Goal: Task Accomplishment & Management: Manage account settings

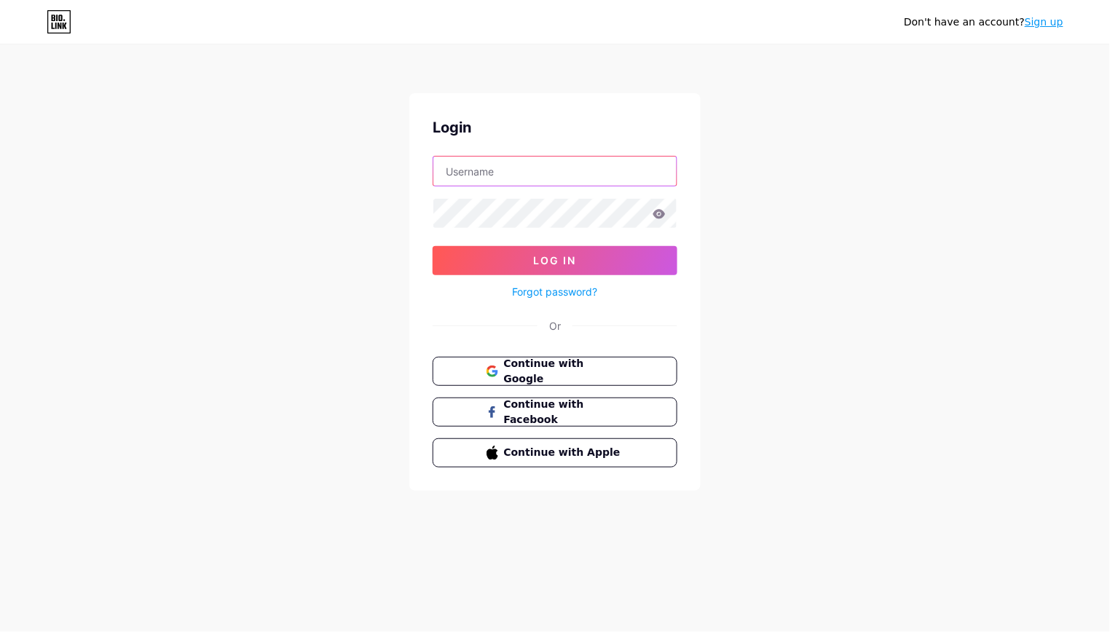
type input "acfyouth"
click at [555, 261] on button "Log In" at bounding box center [555, 260] width 245 height 29
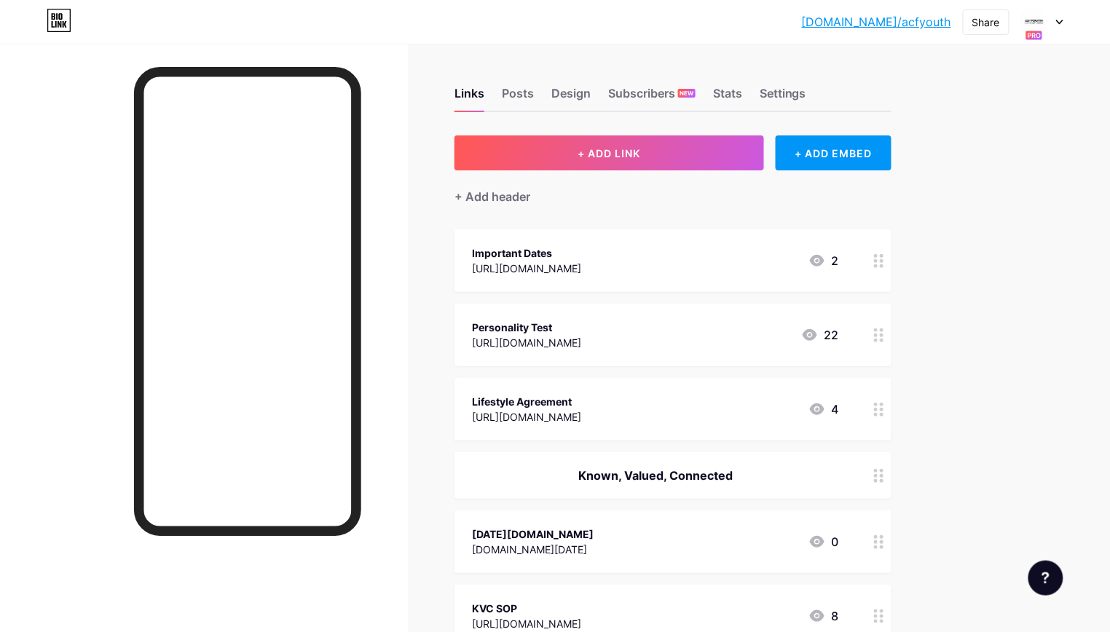
drag, startPoint x: 878, startPoint y: 404, endPoint x: 876, endPoint y: 323, distance: 81.6
click at [1062, 23] on icon at bounding box center [1059, 22] width 7 height 5
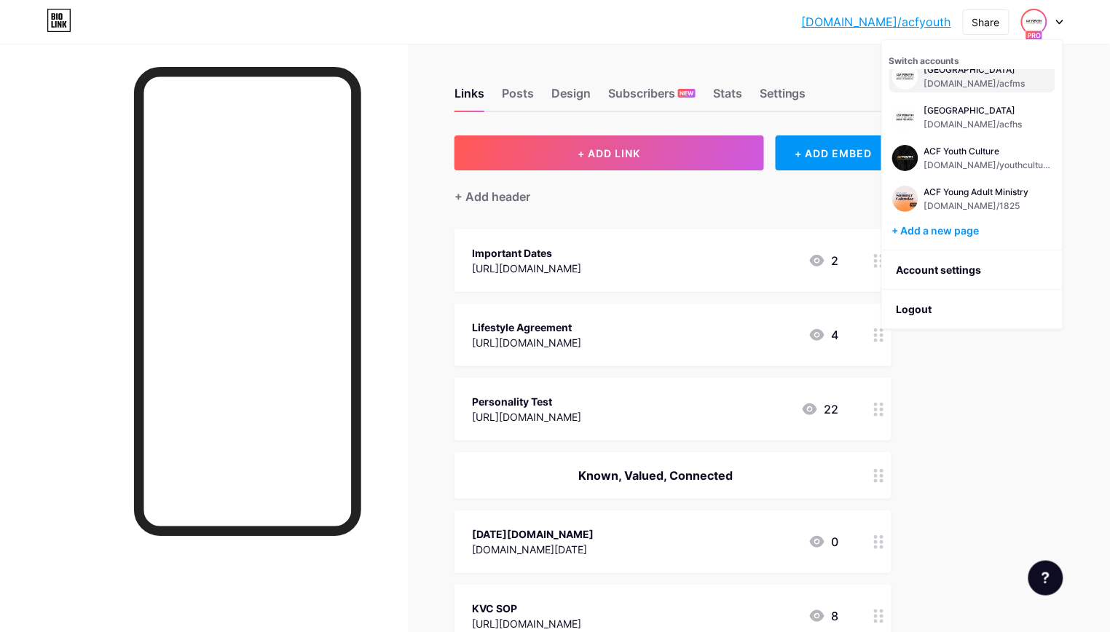
scroll to position [58, 0]
click at [839, 79] on div "Links Posts Design Subscribers NEW Stats Settings" at bounding box center [673, 86] width 437 height 51
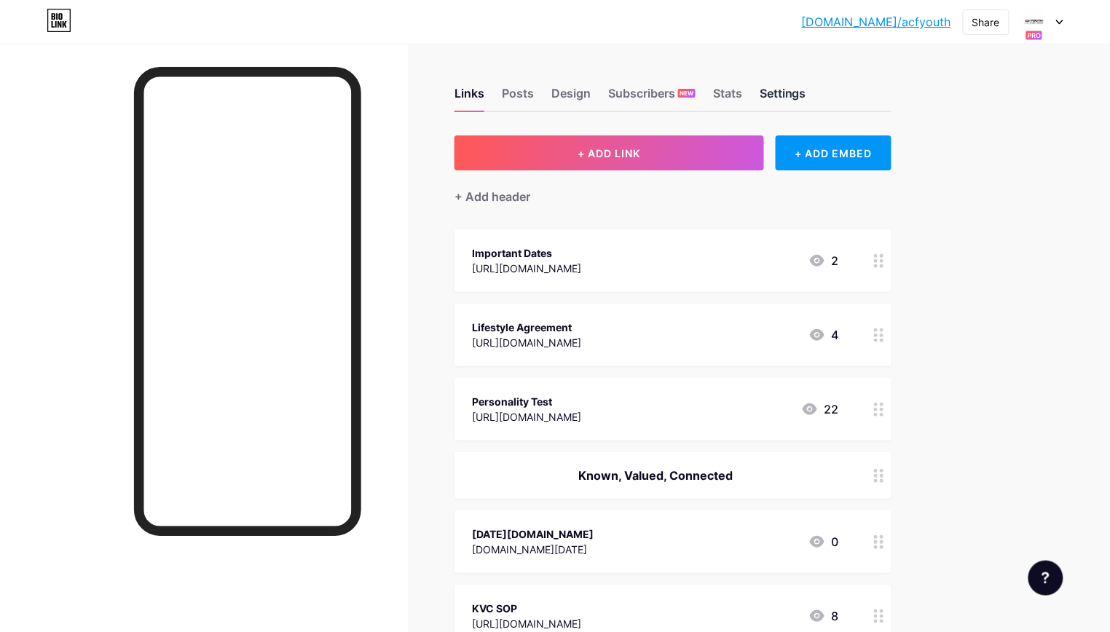
click at [776, 91] on div "Settings" at bounding box center [783, 98] width 47 height 26
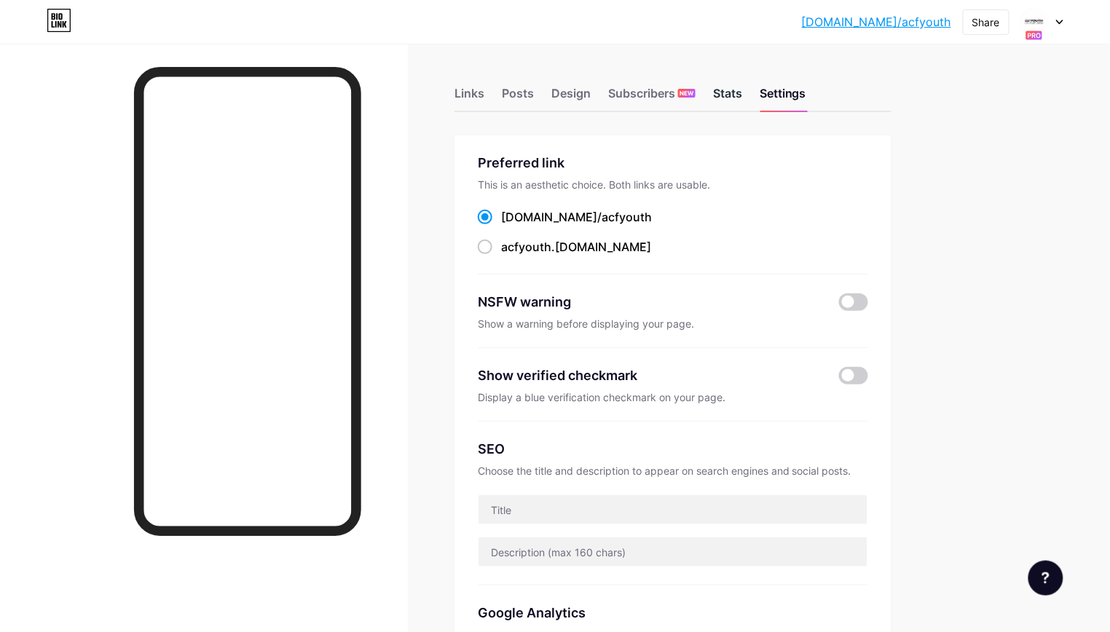
click at [723, 94] on div "Stats" at bounding box center [727, 98] width 29 height 26
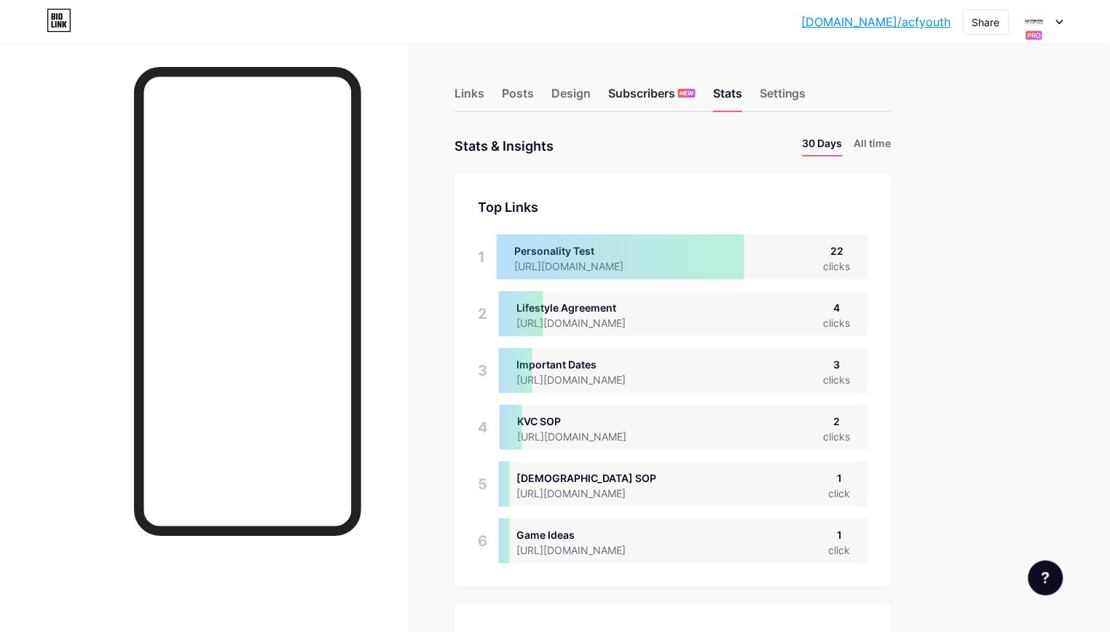
scroll to position [632, 1110]
click at [579, 96] on div "Design" at bounding box center [571, 98] width 39 height 26
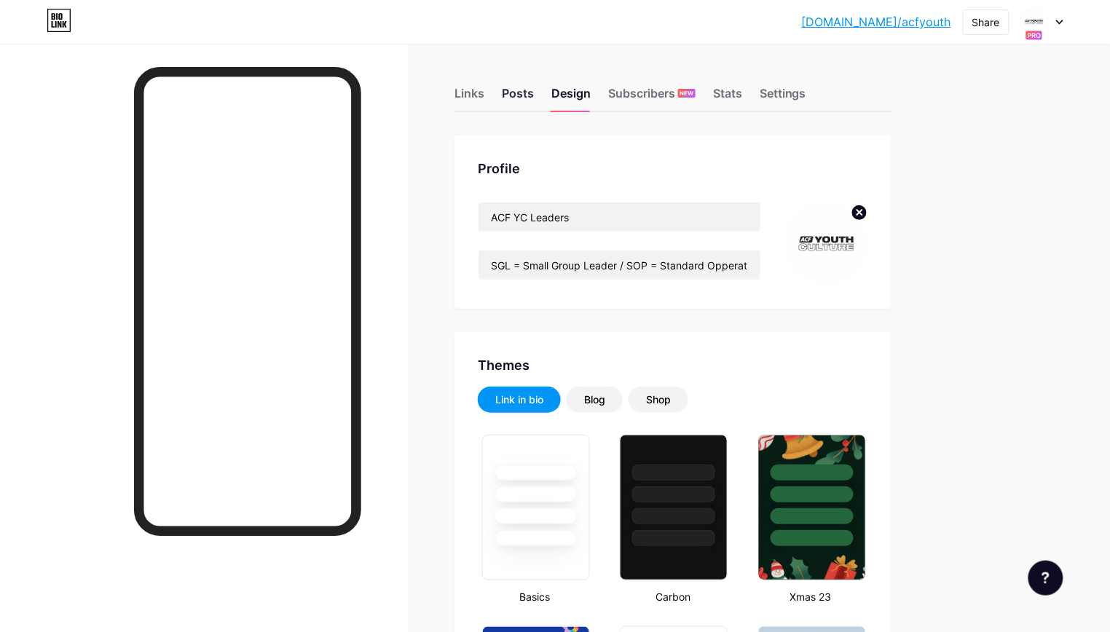
click at [526, 101] on div "Posts" at bounding box center [518, 98] width 32 height 26
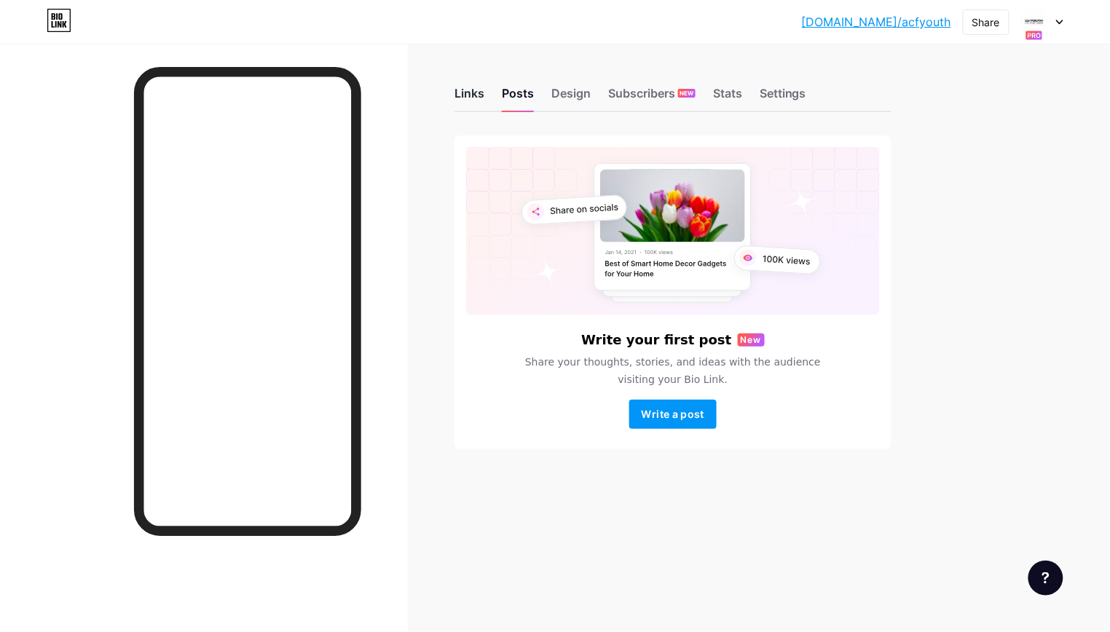
click at [468, 94] on div "Links" at bounding box center [470, 98] width 30 height 26
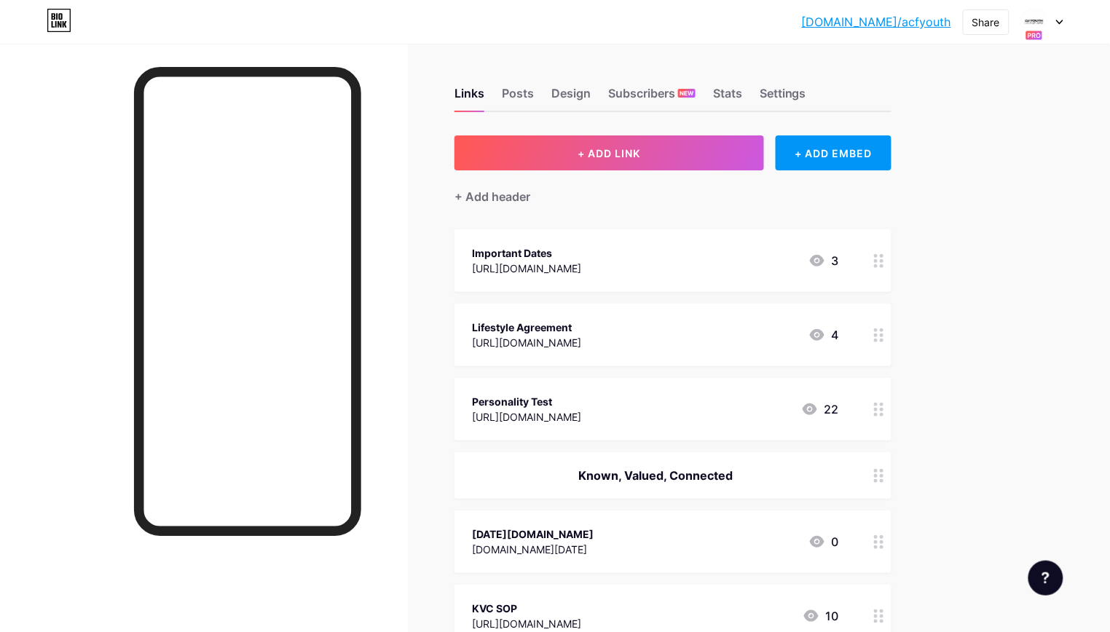
click at [1059, 20] on icon at bounding box center [1059, 22] width 7 height 5
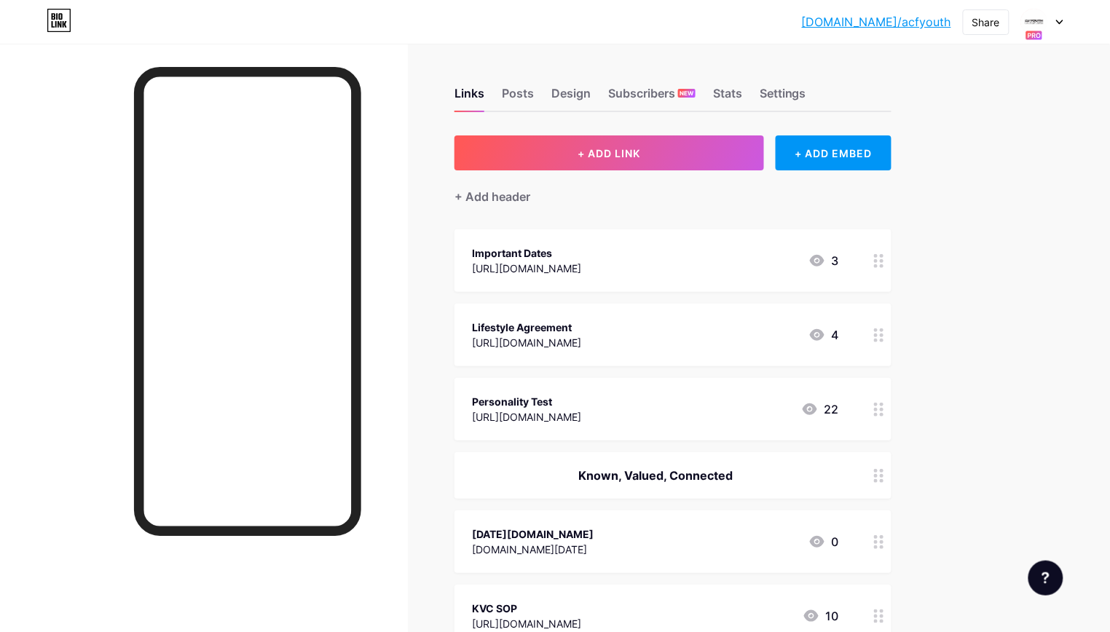
click at [914, 21] on link "[DOMAIN_NAME]/acfyouth" at bounding box center [876, 21] width 149 height 17
click at [633, 468] on div "Known, Valued, Connected" at bounding box center [655, 475] width 367 height 17
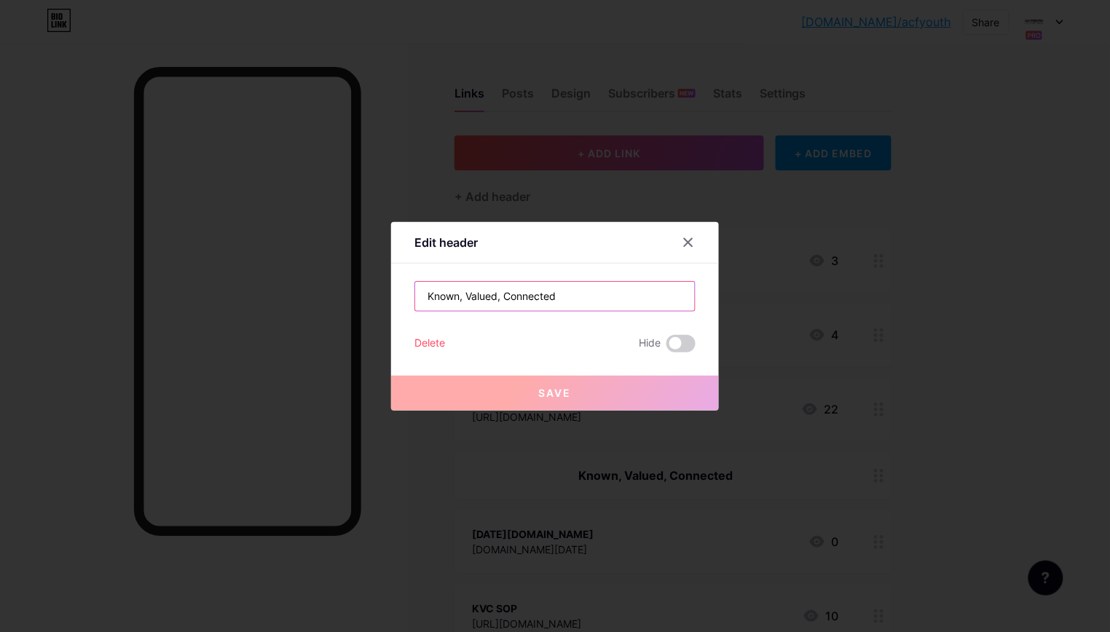
click at [502, 297] on input "Known, Valued, Connected" at bounding box center [555, 296] width 280 height 29
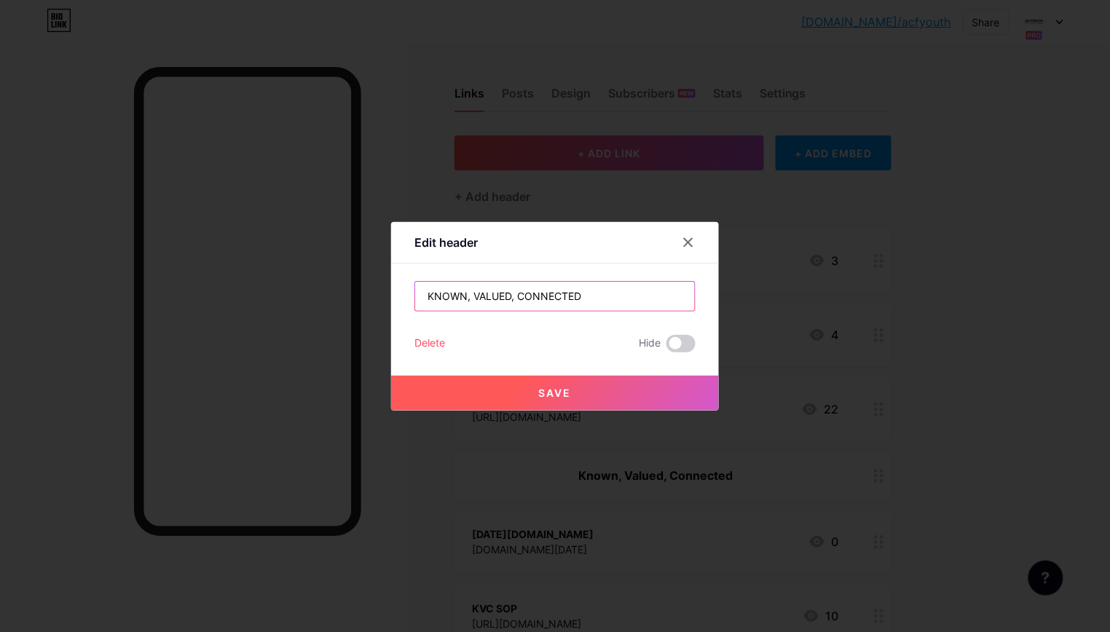
type input "KNOWN, VALUED, CONNECTED"
click at [525, 402] on button "Save" at bounding box center [555, 393] width 328 height 35
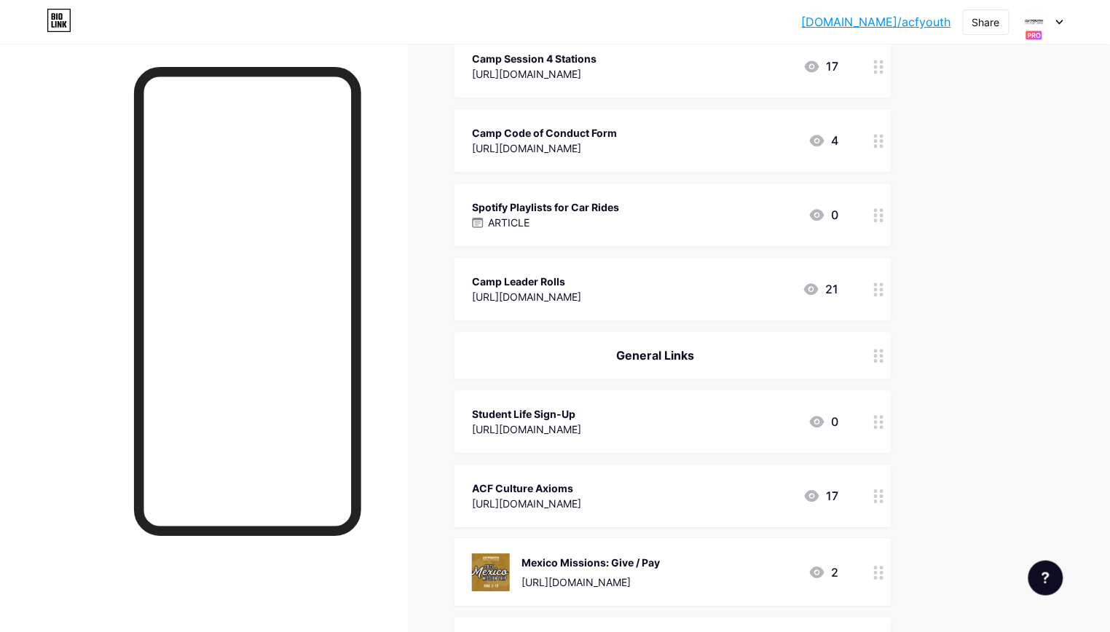
scroll to position [911, 0]
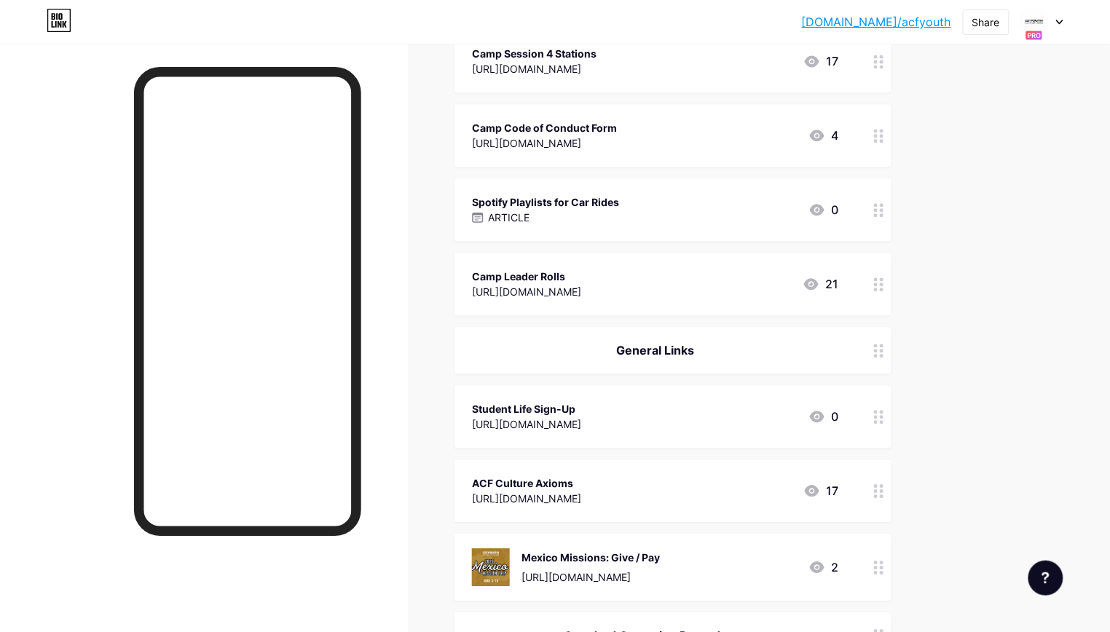
click at [650, 342] on div "General Links" at bounding box center [655, 350] width 367 height 17
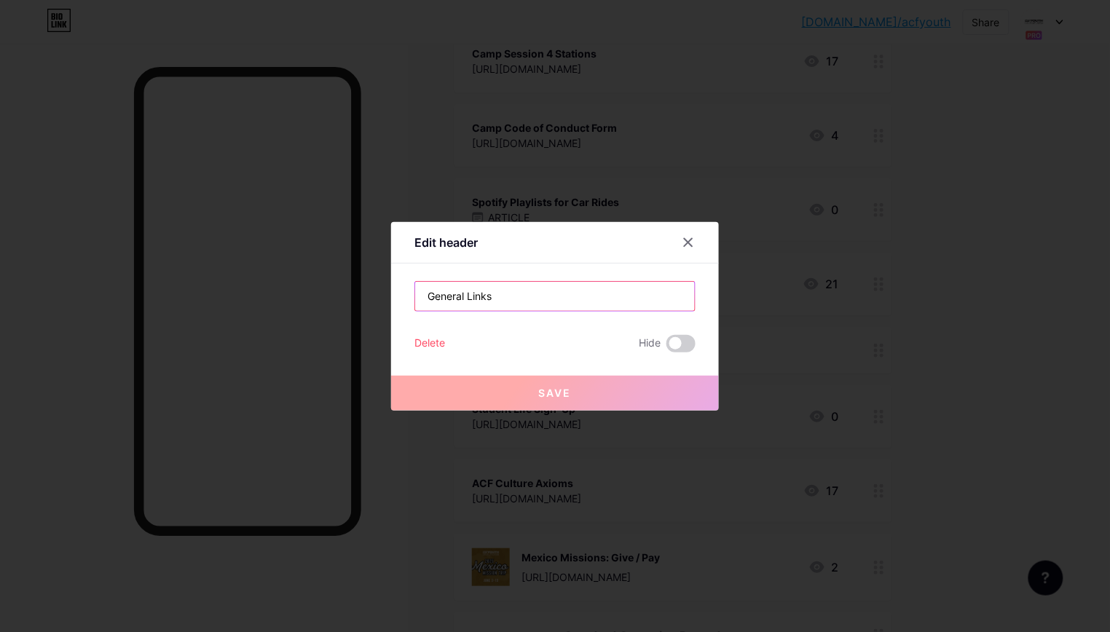
click at [515, 297] on input "General Links" at bounding box center [555, 296] width 280 height 29
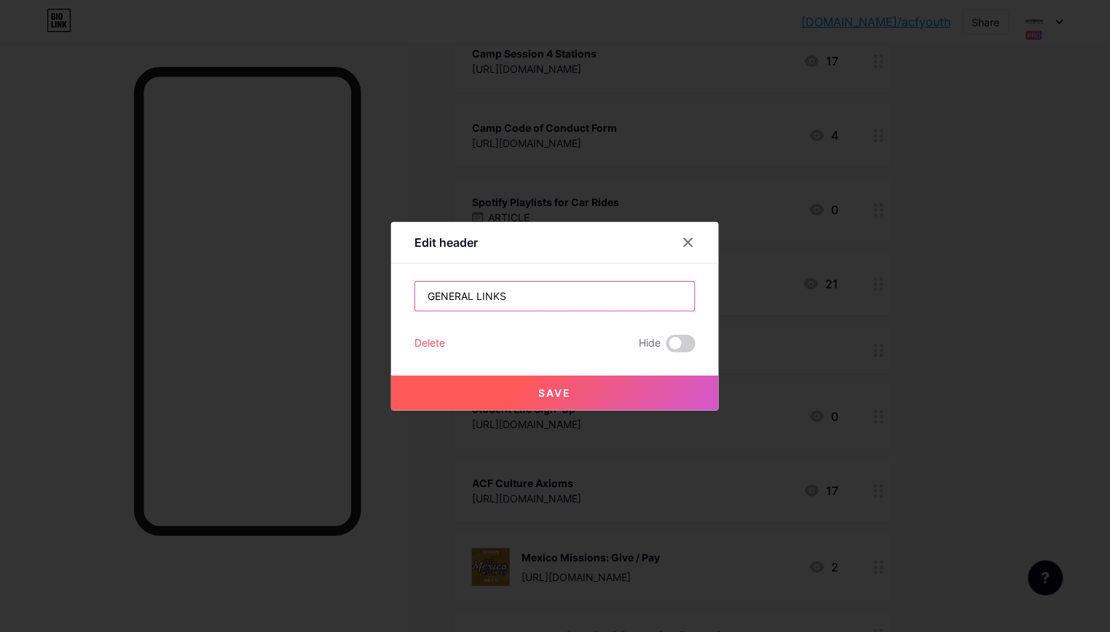
type input "GENERAL LINKS"
click at [527, 404] on button "Save" at bounding box center [555, 393] width 328 height 35
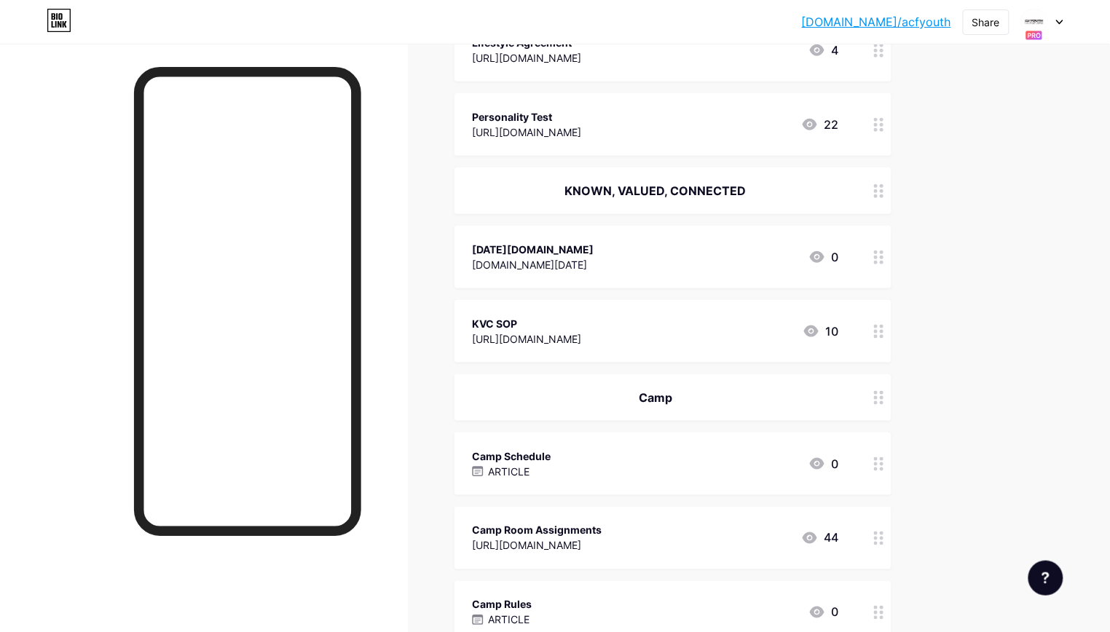
scroll to position [274, 0]
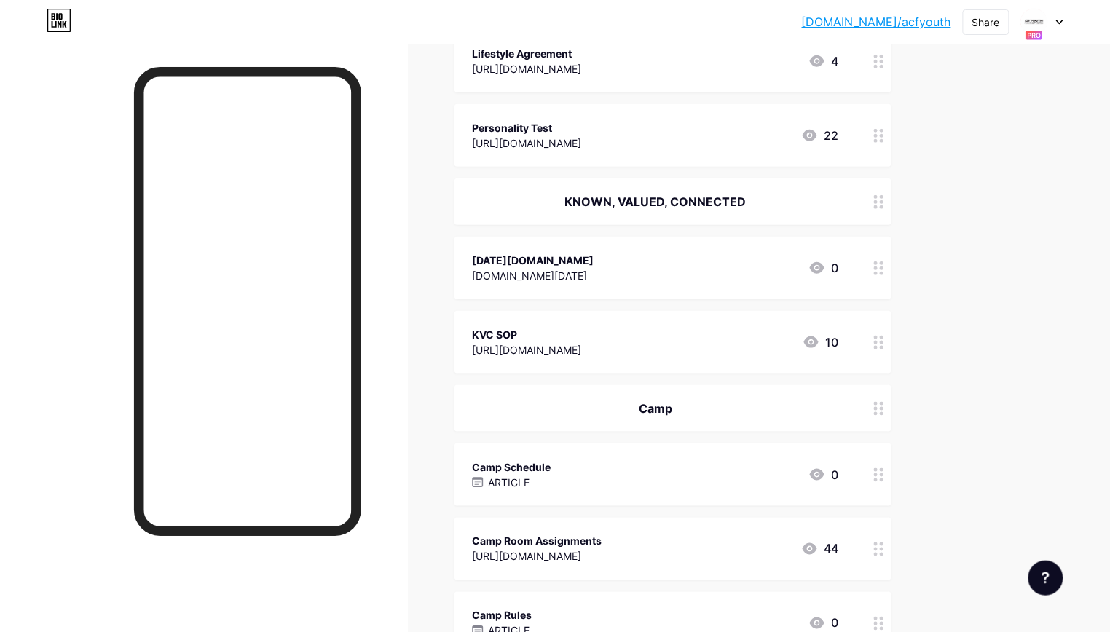
click at [571, 193] on div "KNOWN, VALUED, CONNECTED" at bounding box center [655, 201] width 367 height 17
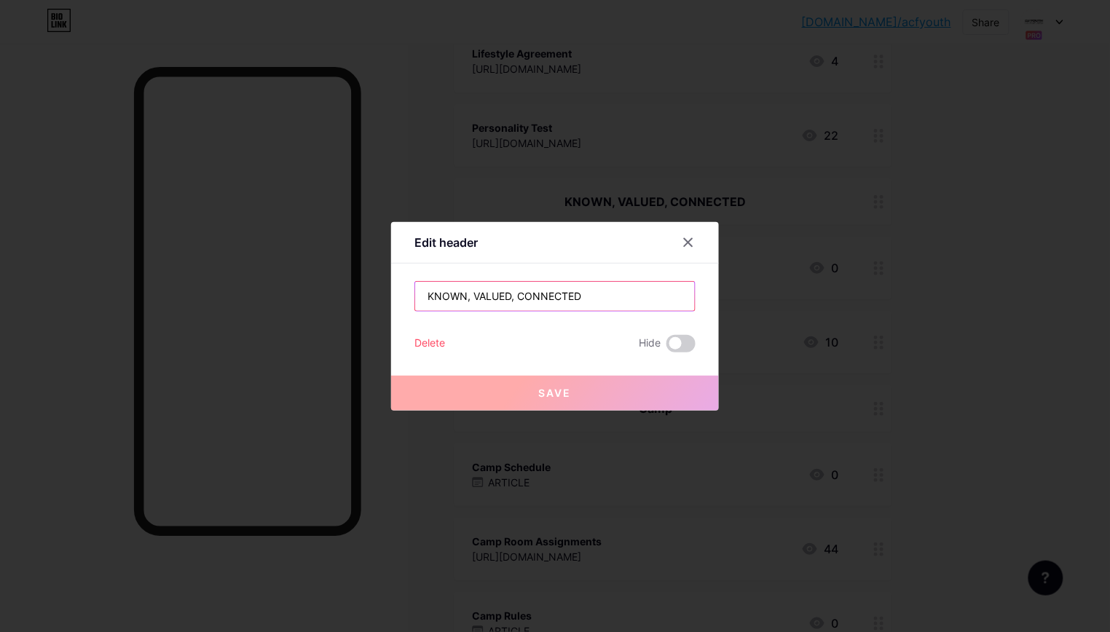
click at [428, 290] on input "KNOWN, VALUED, CONNECTED" at bounding box center [555, 296] width 280 height 29
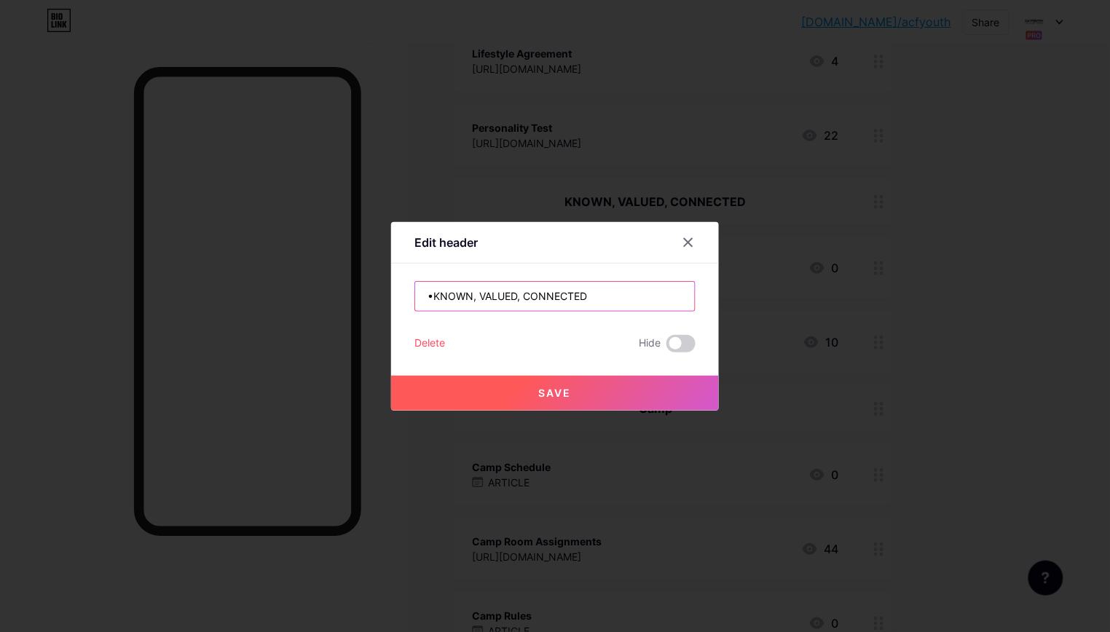
click at [648, 297] on input "•KNOWN, VALUED, CONNECTED" at bounding box center [555, 296] width 280 height 29
type input "•KNOWN, VALUED, CONNECTED•"
click at [599, 404] on button "Save" at bounding box center [555, 393] width 328 height 35
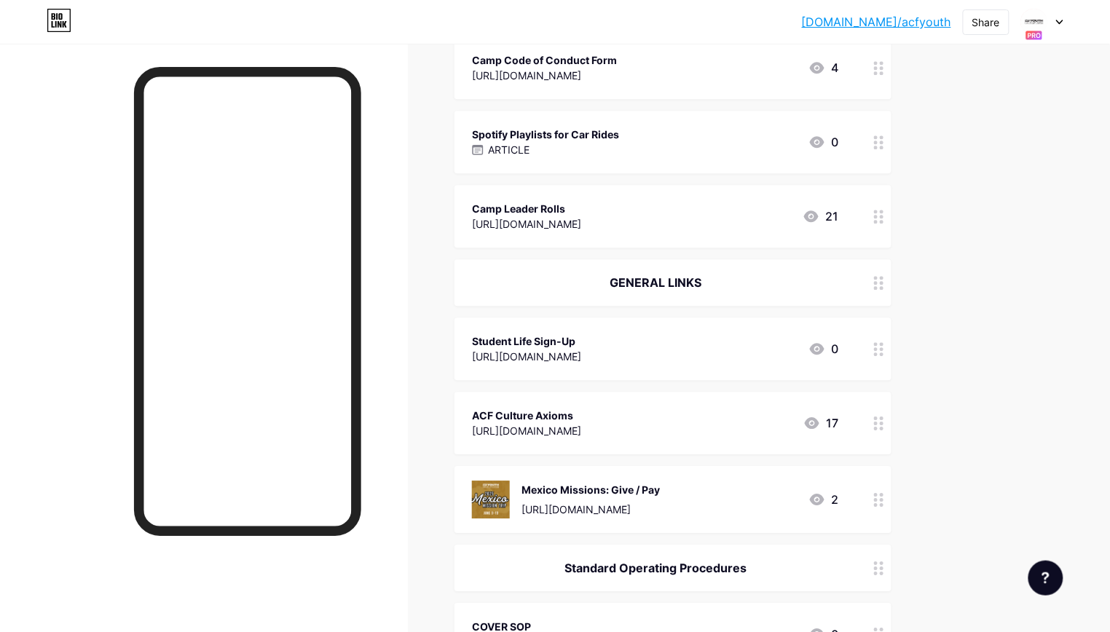
scroll to position [1102, 0]
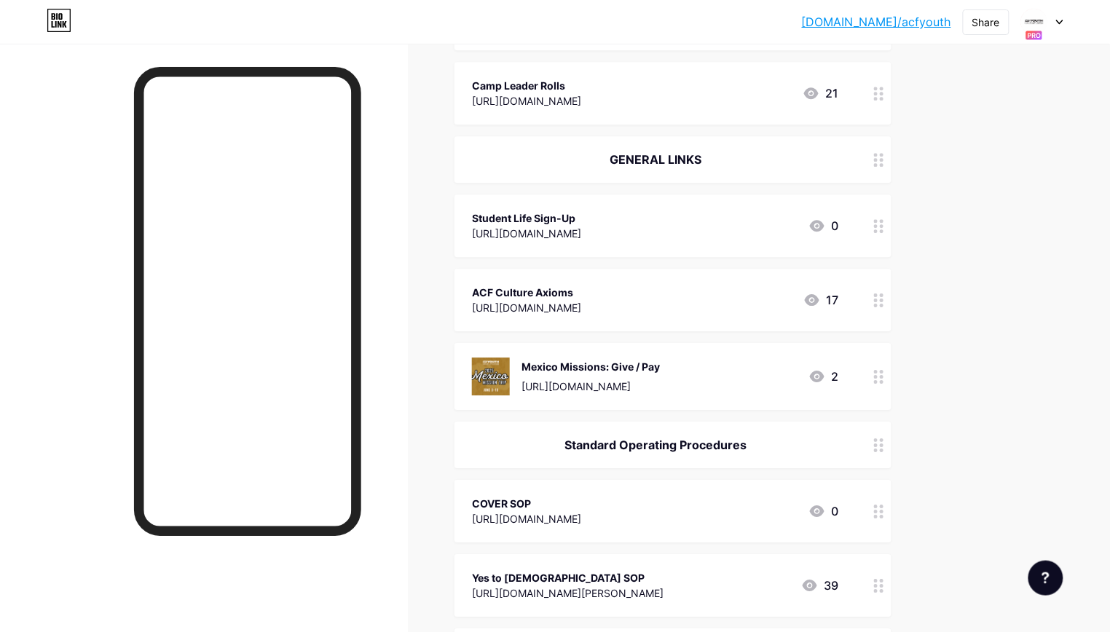
click at [595, 151] on div "GENERAL LINKS" at bounding box center [655, 159] width 367 height 17
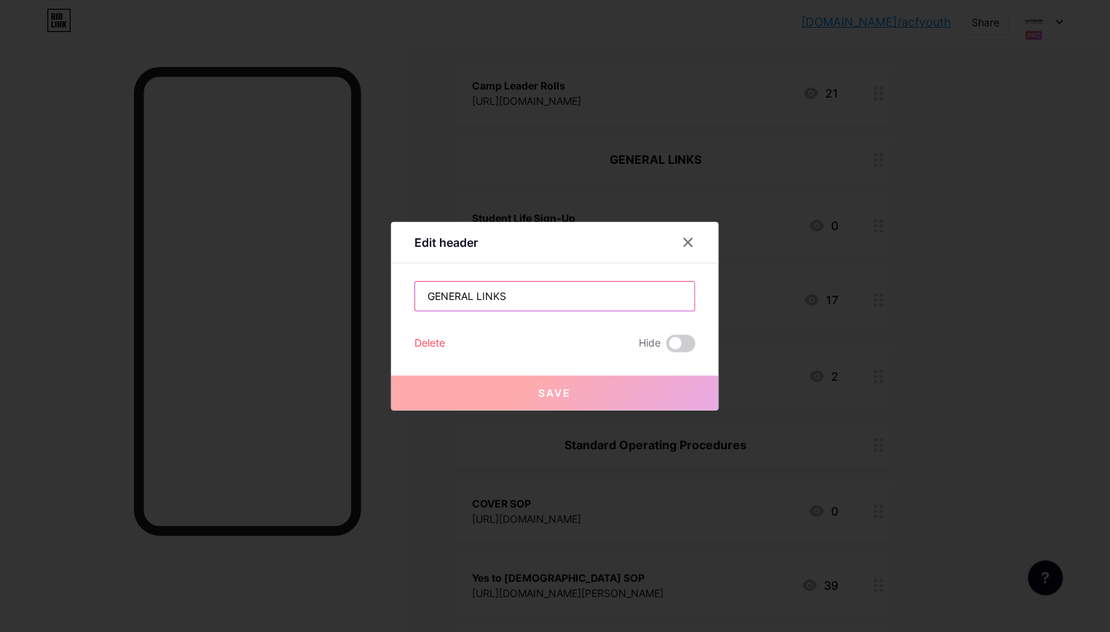
click at [420, 290] on input "GENERAL LINKS" at bounding box center [555, 296] width 280 height 29
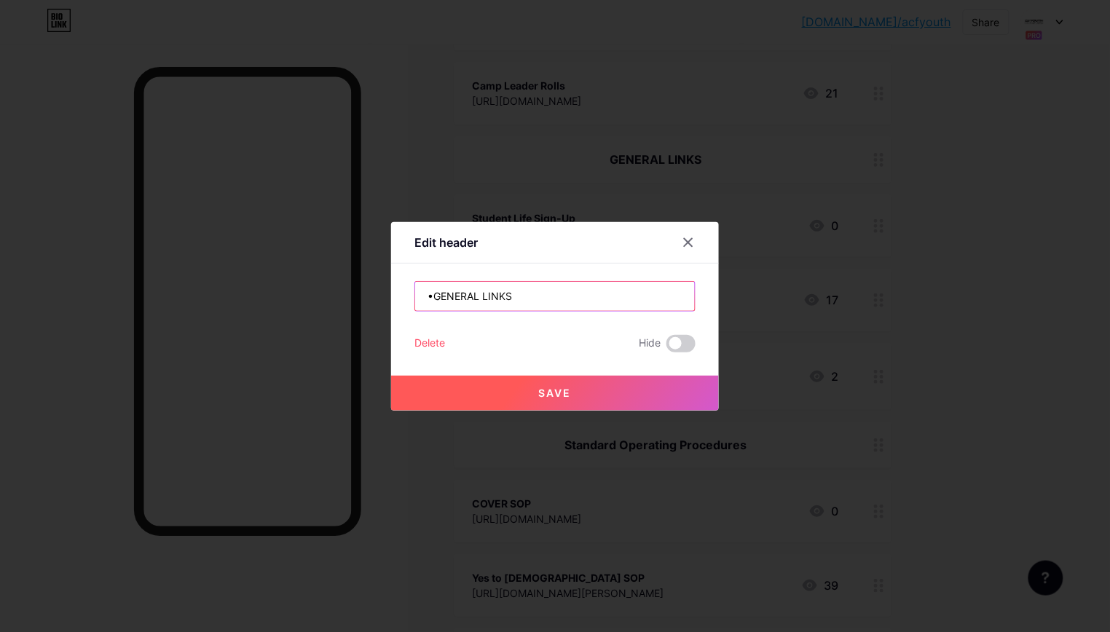
click at [553, 299] on input "•GENERAL LINKS" at bounding box center [555, 296] width 280 height 29
type input "•GENERAL LINKS•"
click at [552, 412] on div at bounding box center [555, 316] width 1110 height 632
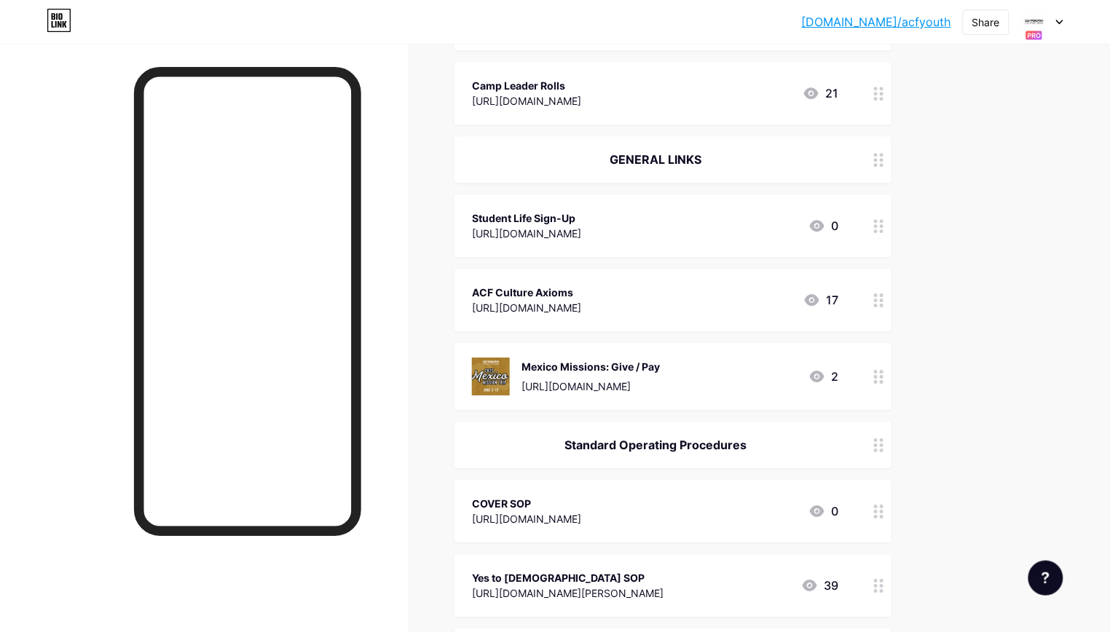
click at [575, 151] on div "GENERAL LINKS" at bounding box center [655, 159] width 367 height 17
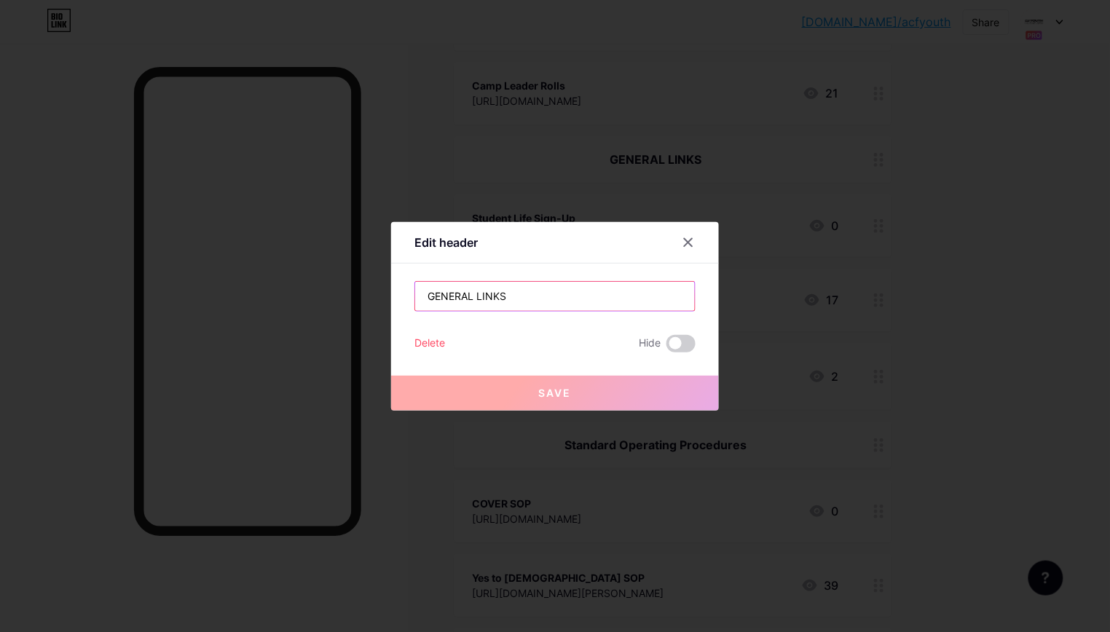
click at [431, 292] on input "GENERAL LINKS" at bounding box center [555, 296] width 280 height 29
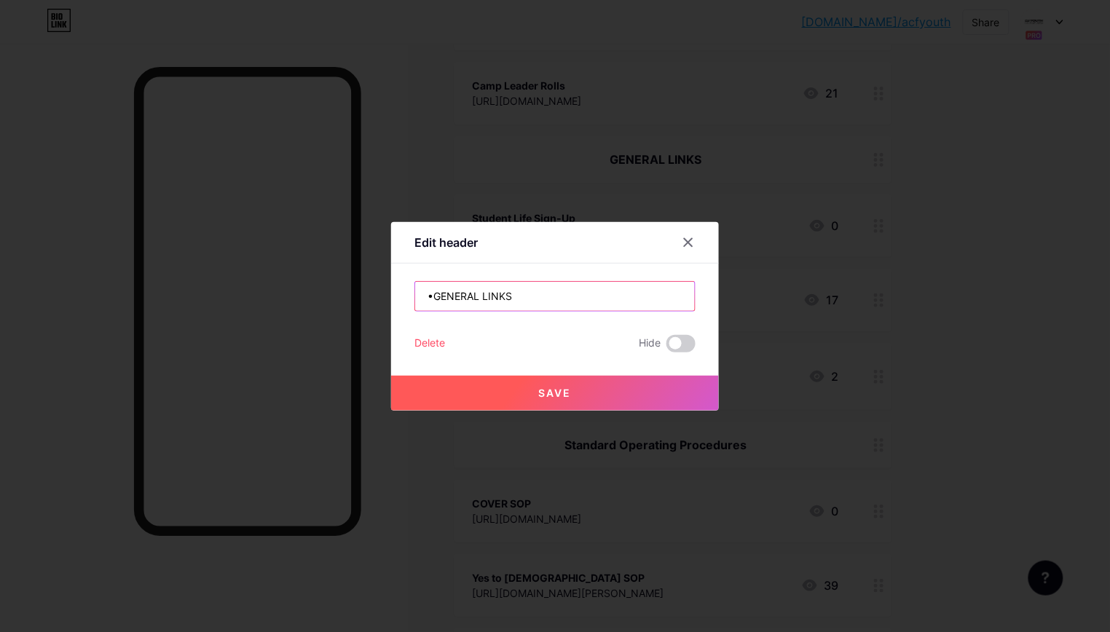
click at [503, 300] on input "•GENERAL LINKS" at bounding box center [555, 296] width 280 height 29
click at [517, 300] on input "•GENERAL LINKS" at bounding box center [555, 296] width 280 height 29
type input "•GENERAL LINKS•"
click at [545, 390] on span "Save" at bounding box center [555, 393] width 33 height 12
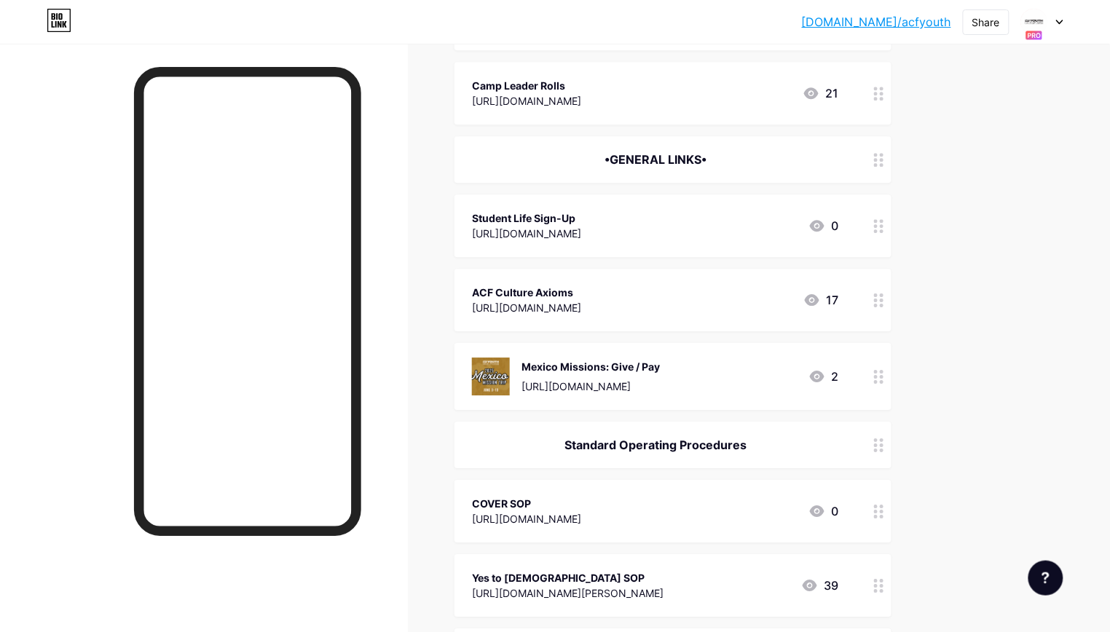
click at [590, 436] on div "Standard Operating Procedures" at bounding box center [655, 444] width 367 height 17
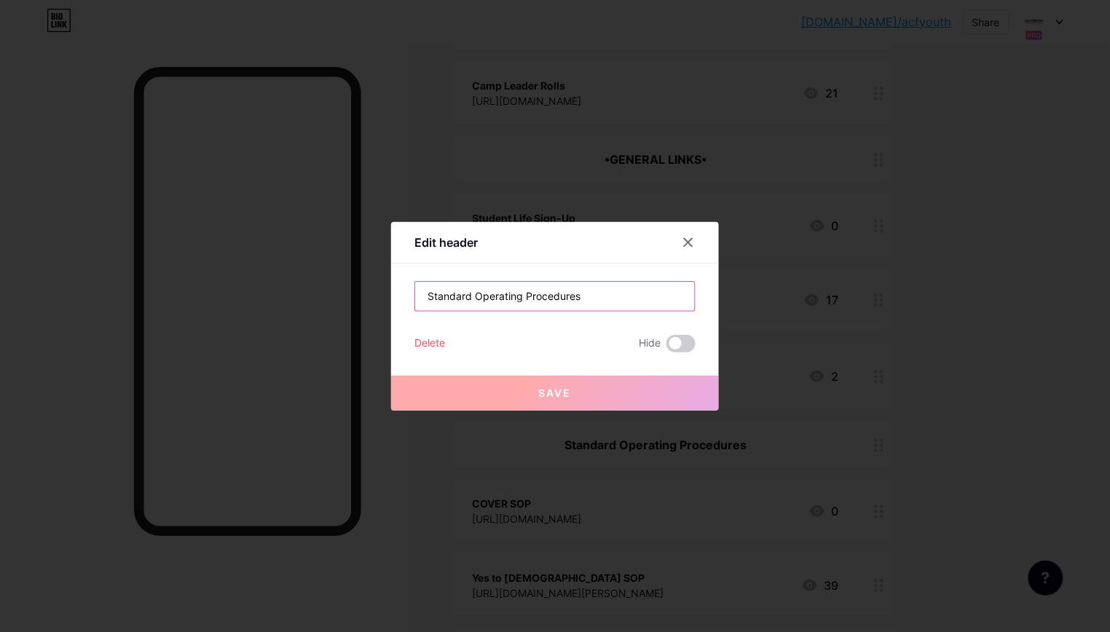
click at [503, 292] on input "Standard Operating Procedures" at bounding box center [555, 296] width 280 height 29
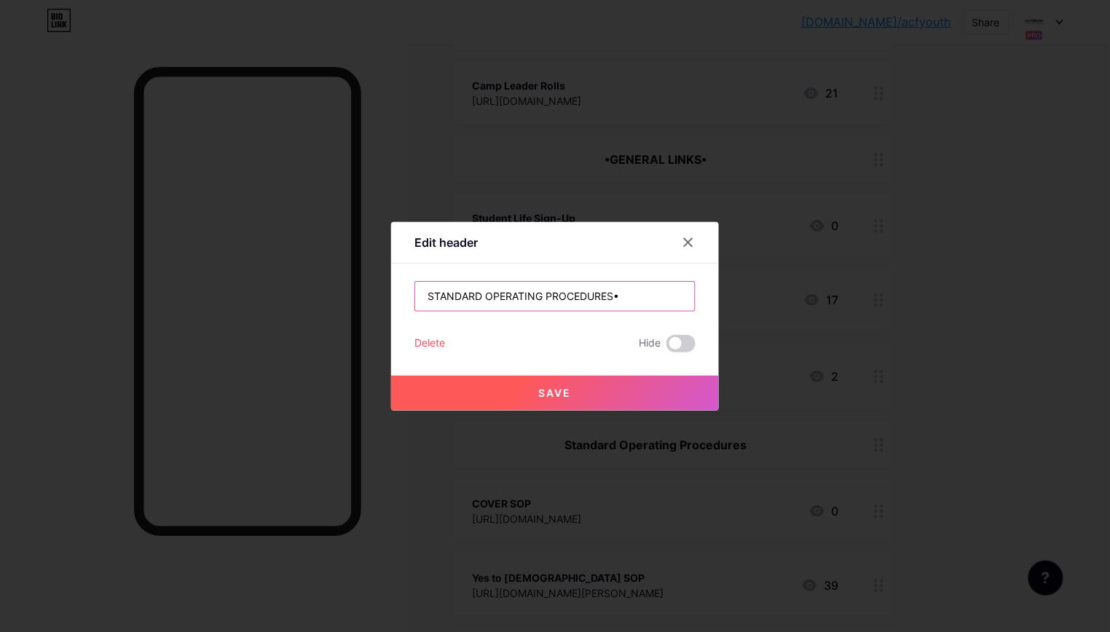
click at [424, 295] on input "STANDARD OPERATING PROCEDURES•" at bounding box center [555, 296] width 280 height 29
type input "•STANDARD OPERATING PROCEDURES•"
click at [514, 385] on button "Save" at bounding box center [555, 393] width 328 height 35
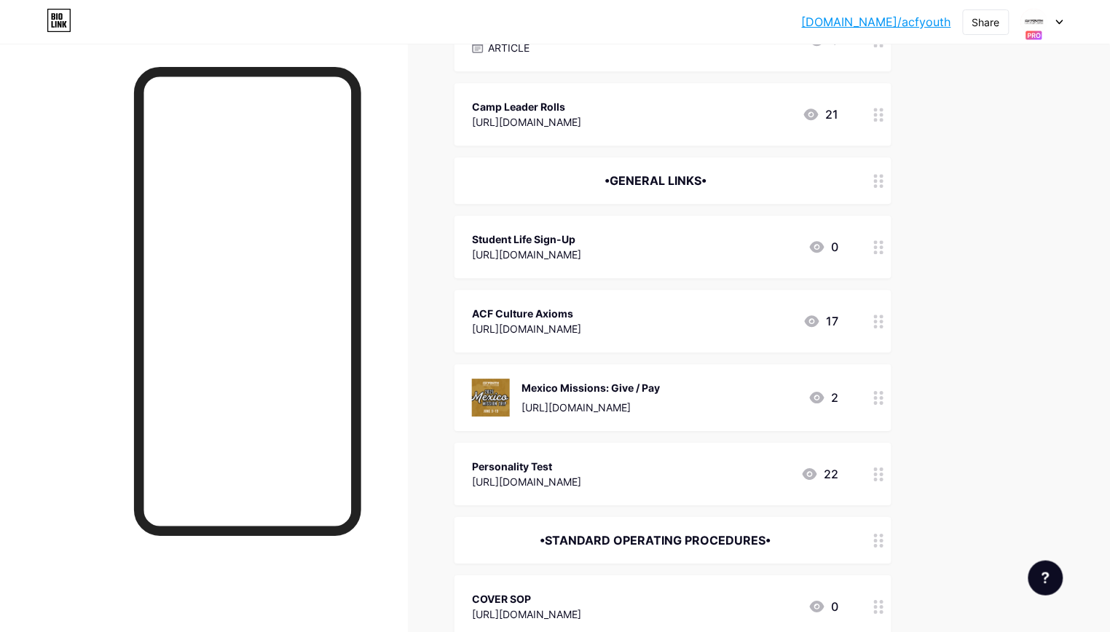
scroll to position [1007, 0]
click at [506, 458] on div "Personality Test" at bounding box center [526, 465] width 109 height 15
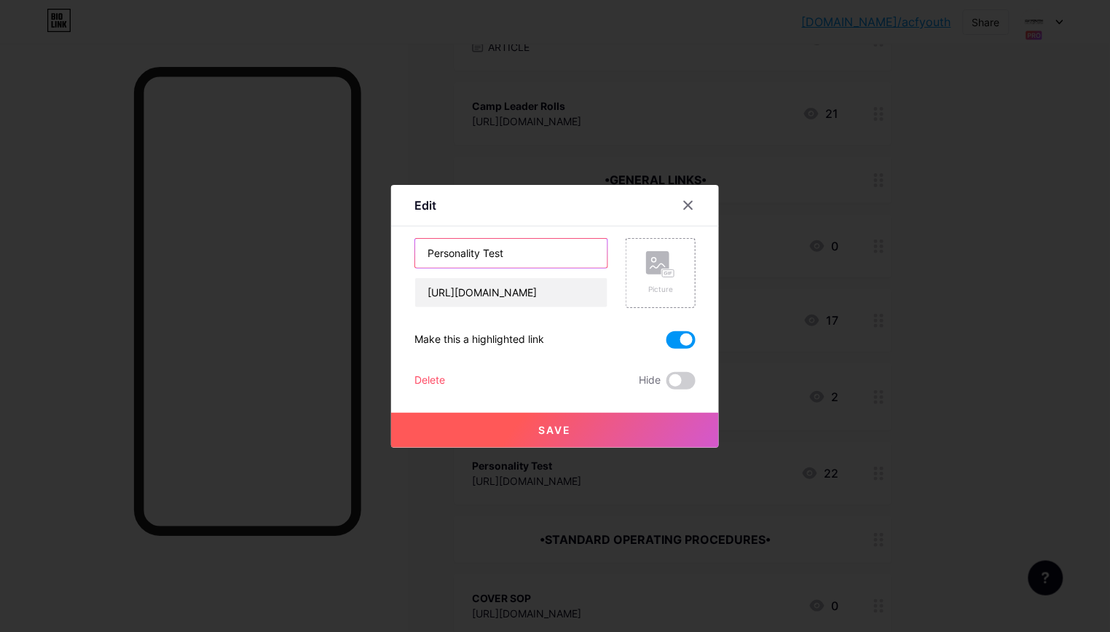
click at [422, 250] on input "Personality Test" at bounding box center [511, 253] width 192 height 29
type input "Leader Personality Test"
click at [568, 443] on button "Save" at bounding box center [555, 430] width 328 height 35
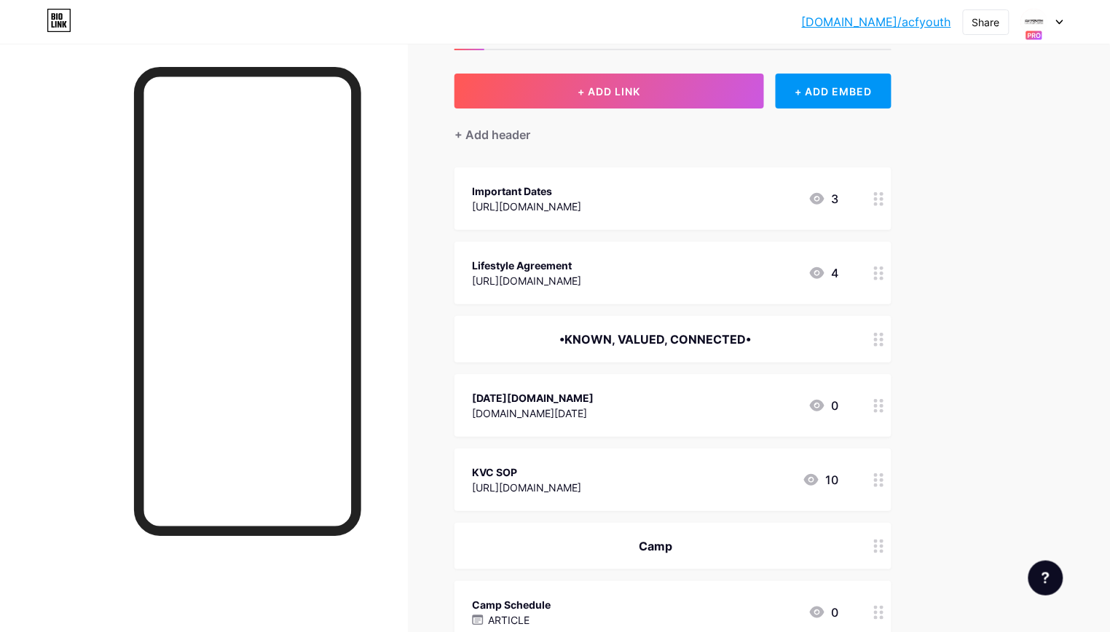
scroll to position [64, 0]
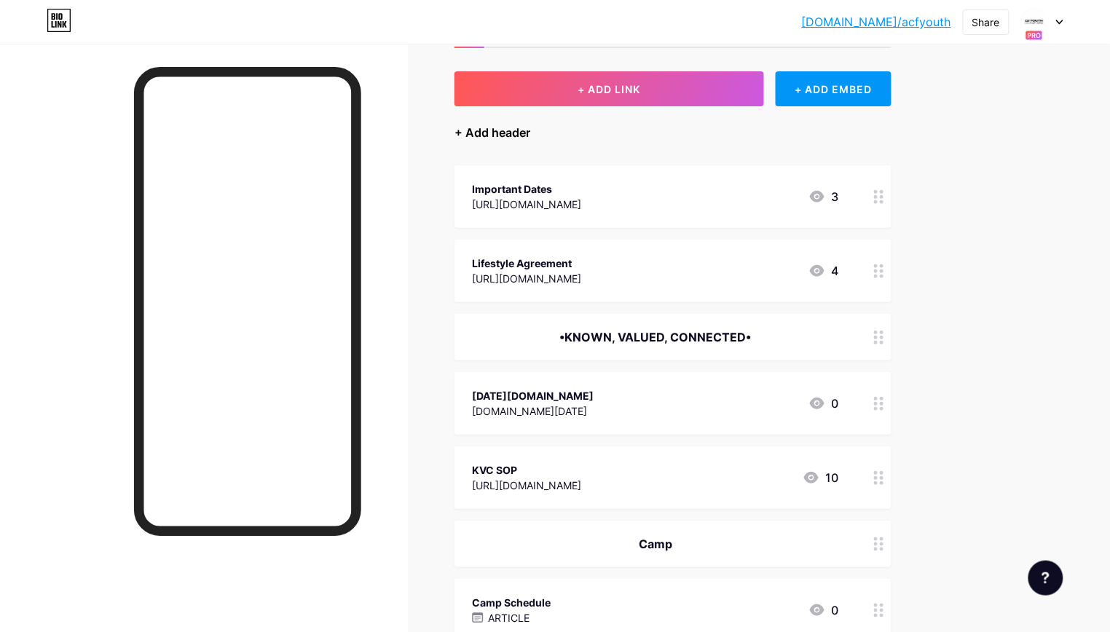
click at [490, 133] on div "+ Add header" at bounding box center [493, 132] width 76 height 17
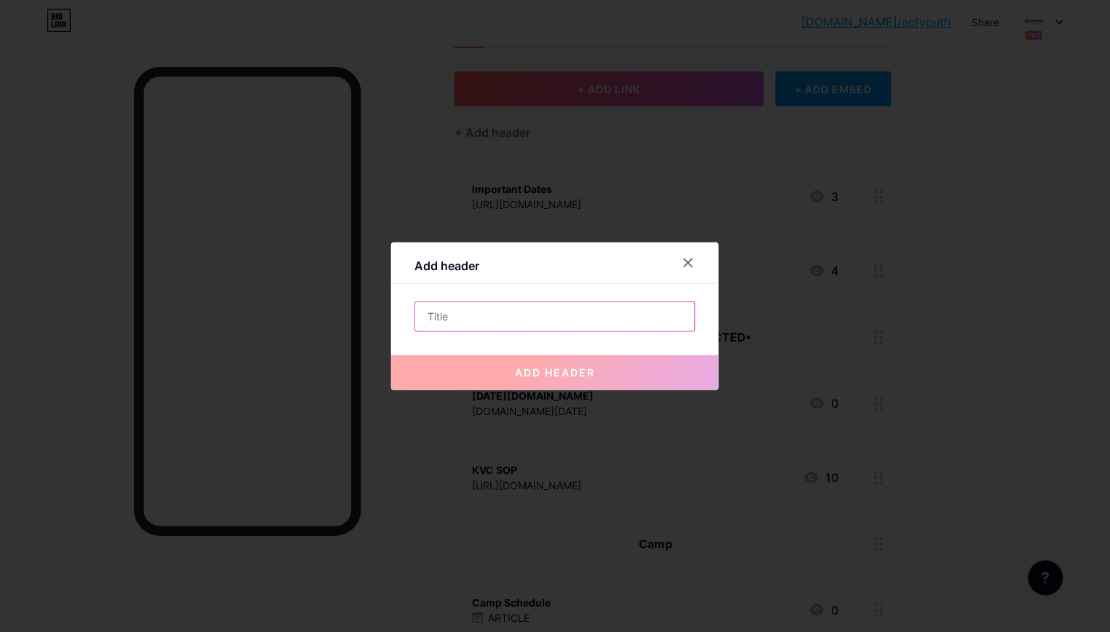
click at [468, 309] on input "text" at bounding box center [555, 316] width 280 height 29
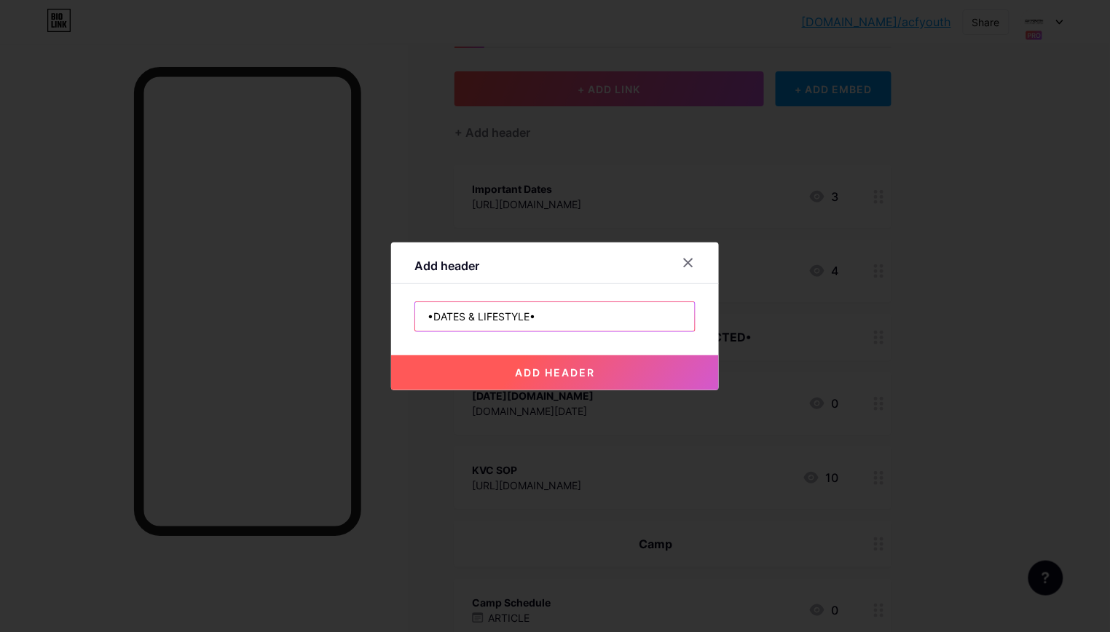
type input "•DATES & LIFESTYLE•"
click at [511, 368] on button "add header" at bounding box center [555, 373] width 328 height 35
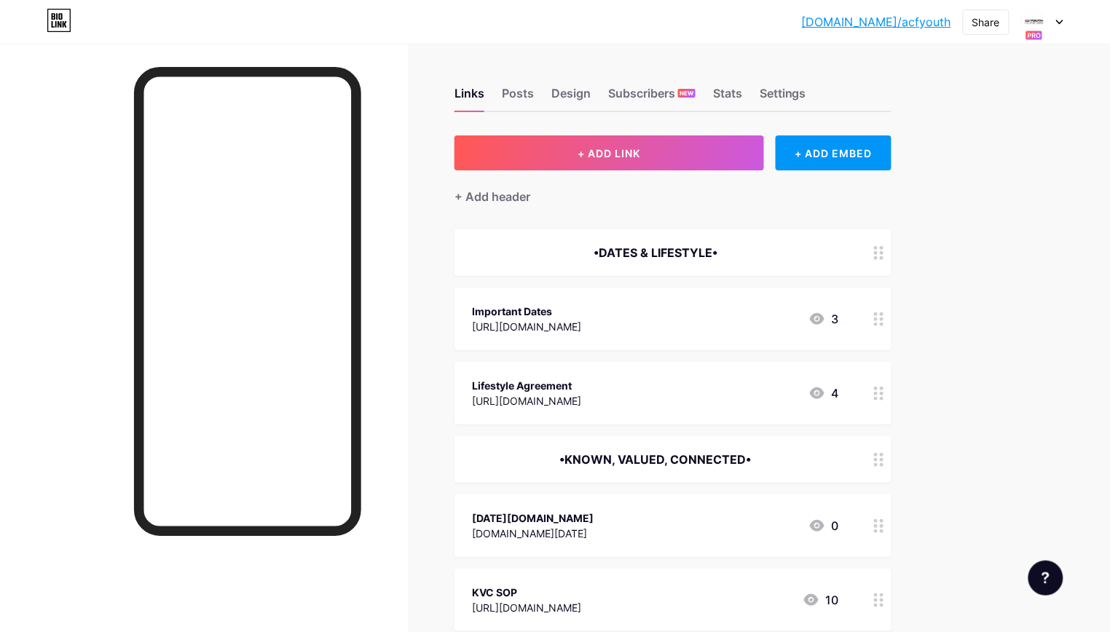
scroll to position [0, 0]
click at [560, 98] on div "Design" at bounding box center [571, 98] width 39 height 26
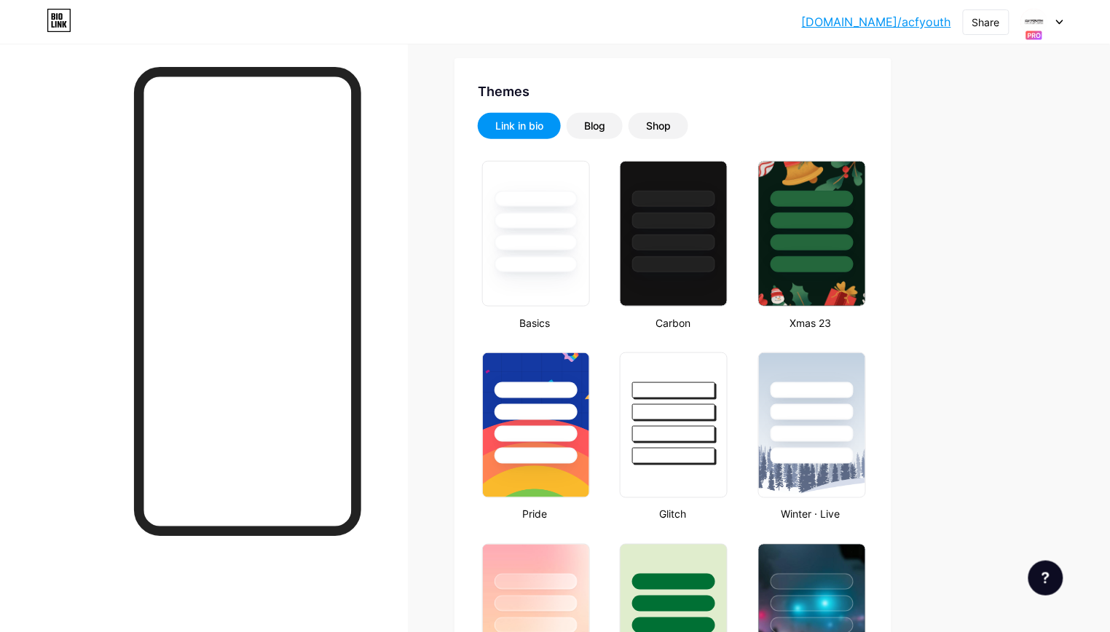
scroll to position [274, 0]
click at [681, 268] on div at bounding box center [674, 265] width 85 height 17
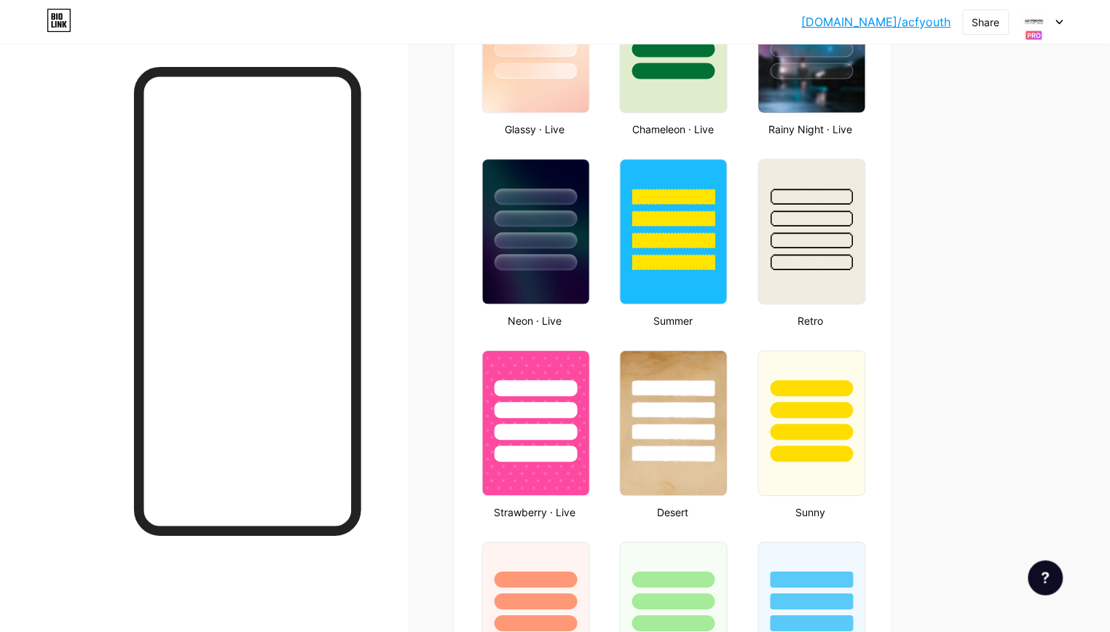
scroll to position [854, 0]
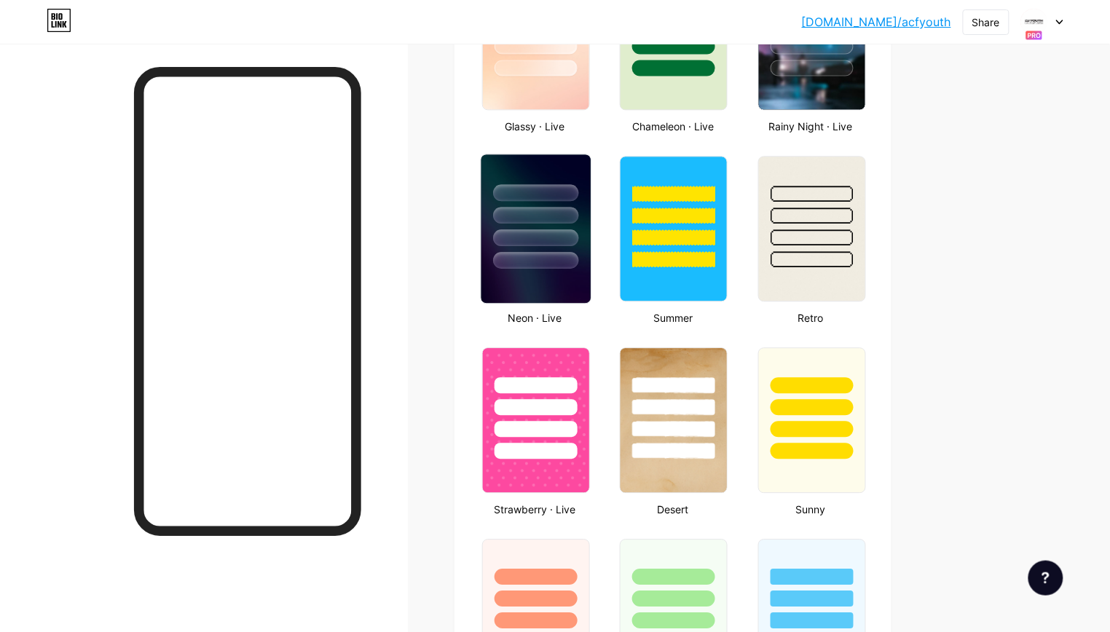
click at [541, 266] on img at bounding box center [536, 228] width 109 height 149
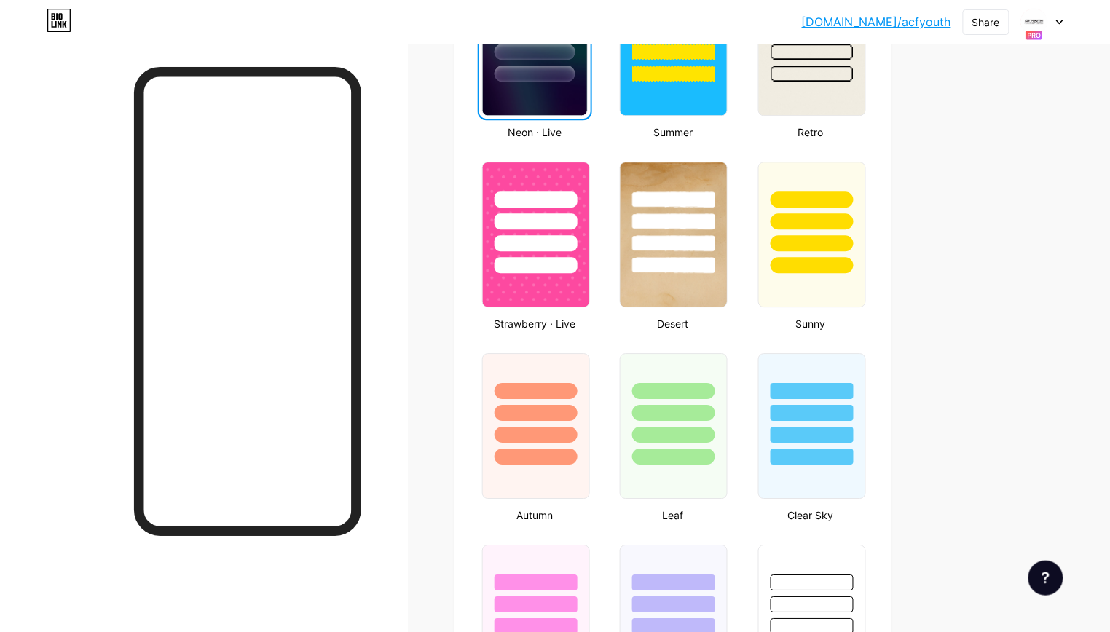
scroll to position [1037, 0]
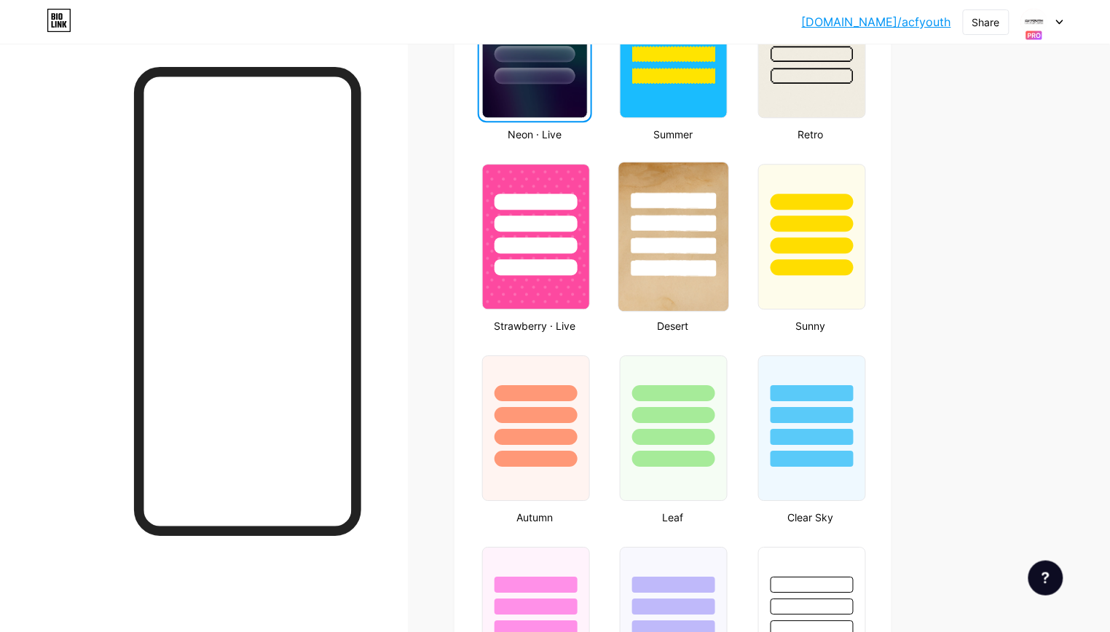
click at [666, 261] on div at bounding box center [674, 268] width 85 height 17
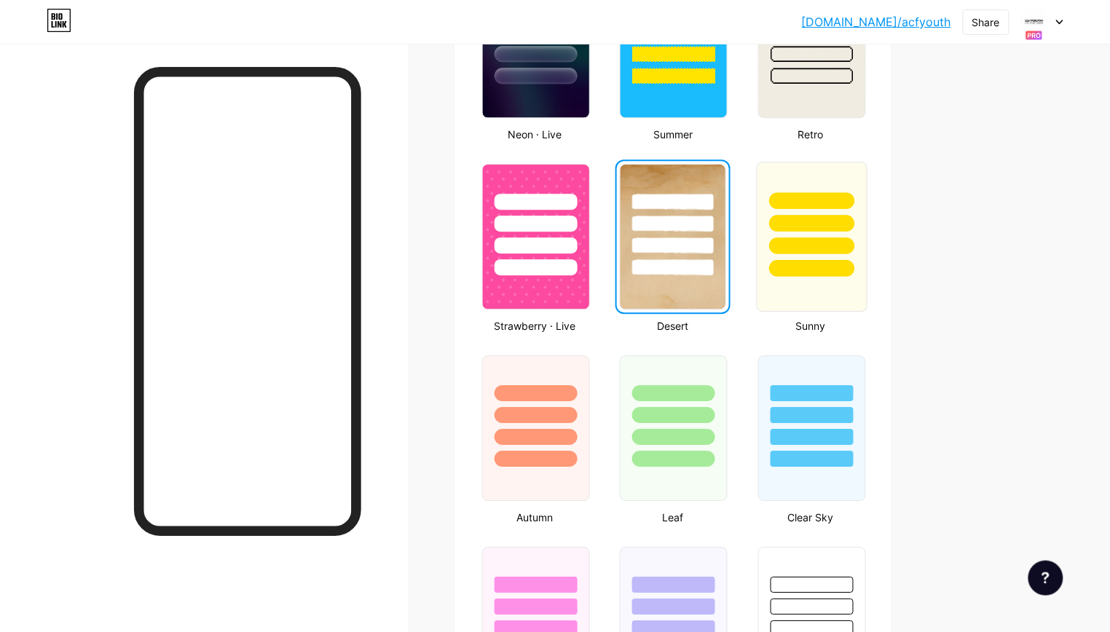
click at [809, 260] on div at bounding box center [811, 268] width 85 height 17
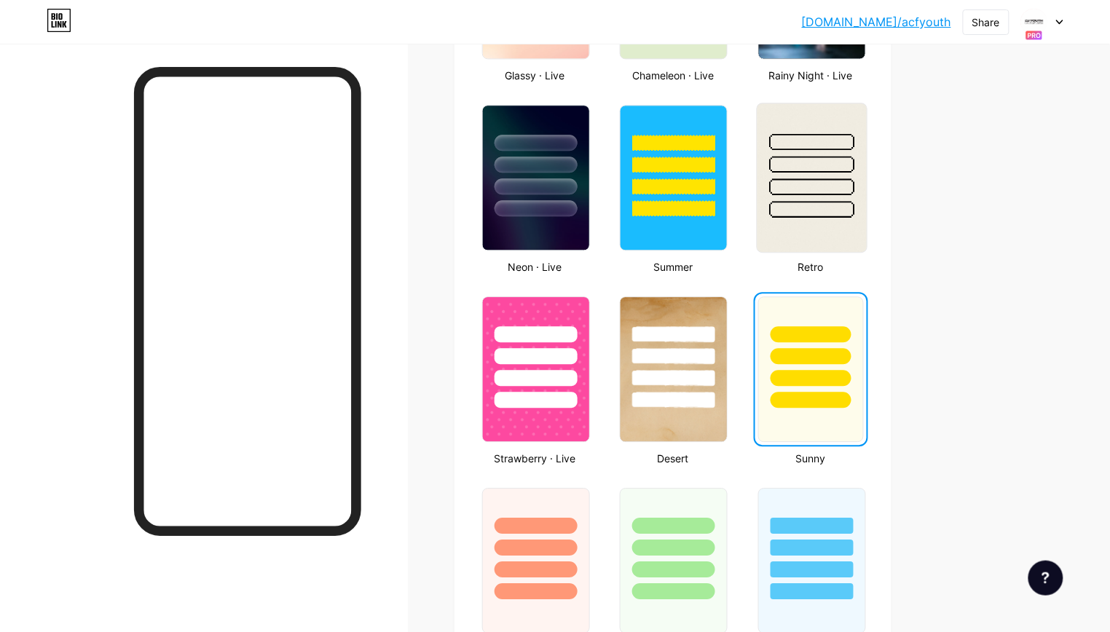
scroll to position [905, 0]
click at [817, 149] on div at bounding box center [811, 160] width 109 height 114
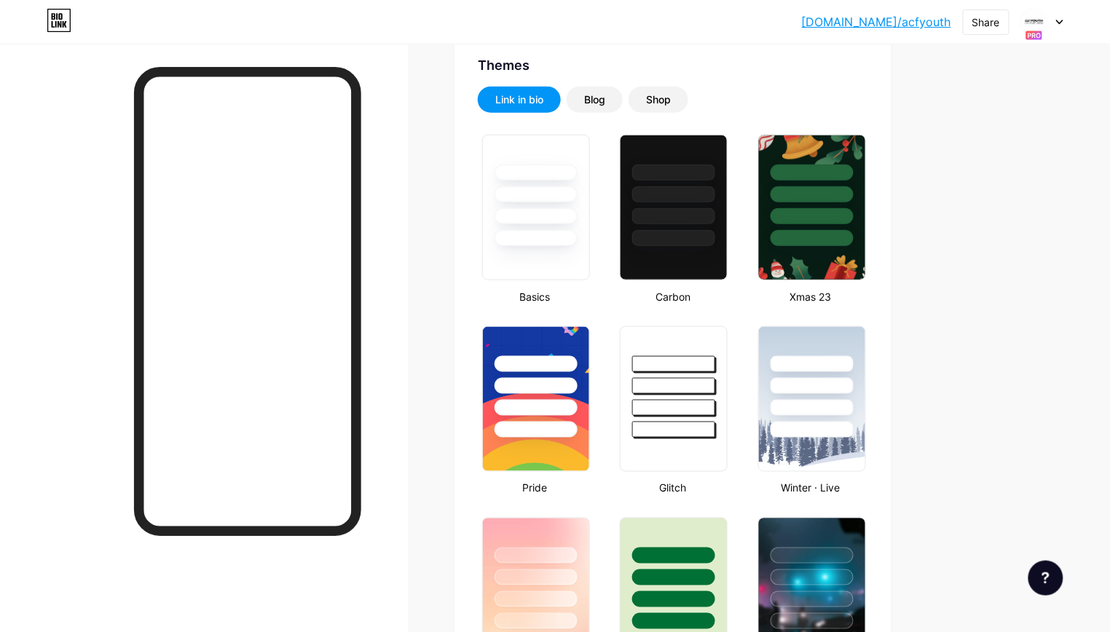
scroll to position [288, 0]
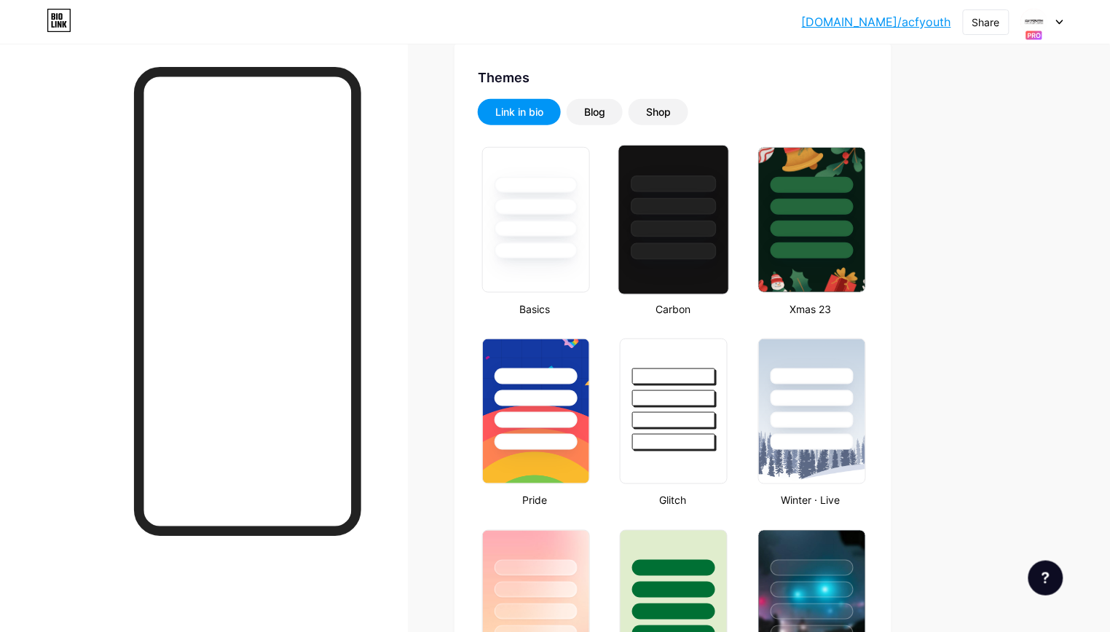
click at [698, 203] on div at bounding box center [674, 206] width 85 height 17
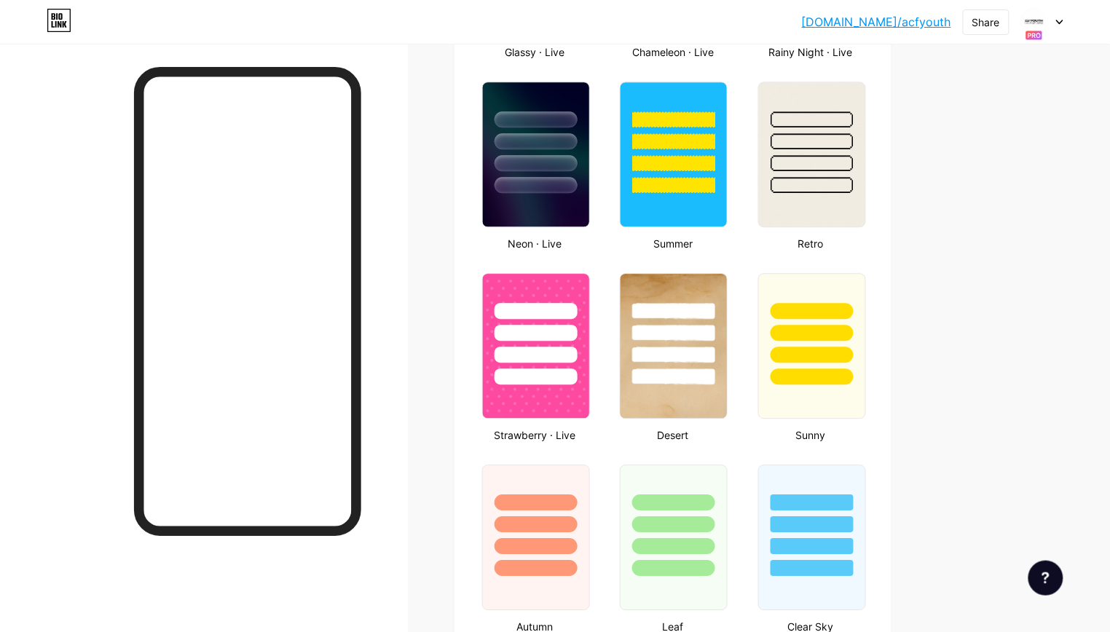
scroll to position [930, 0]
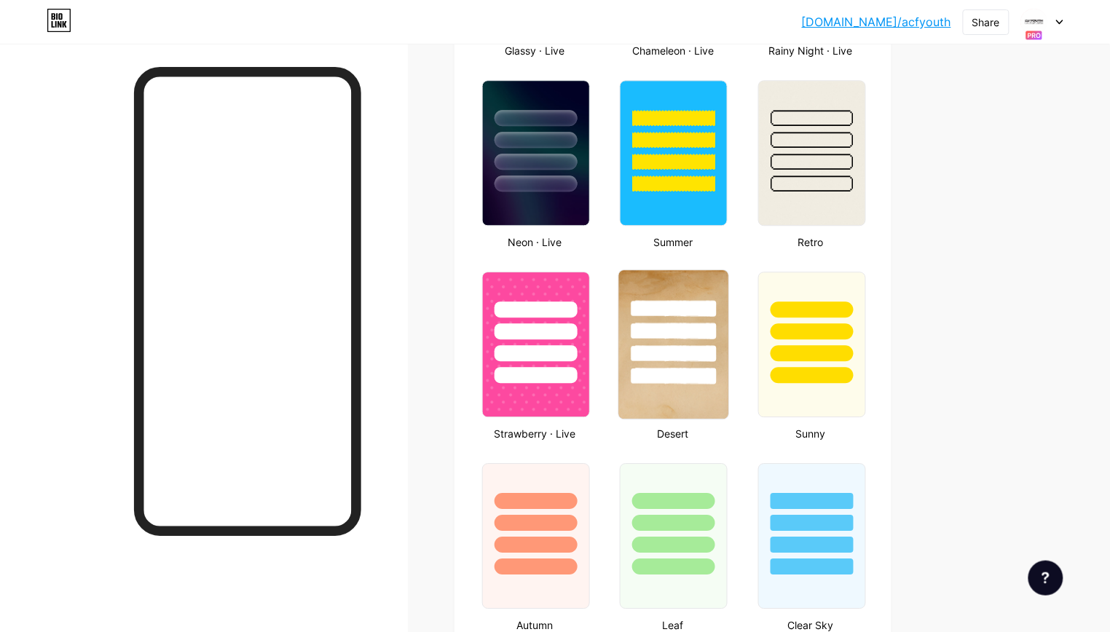
click at [688, 353] on div at bounding box center [674, 353] width 85 height 17
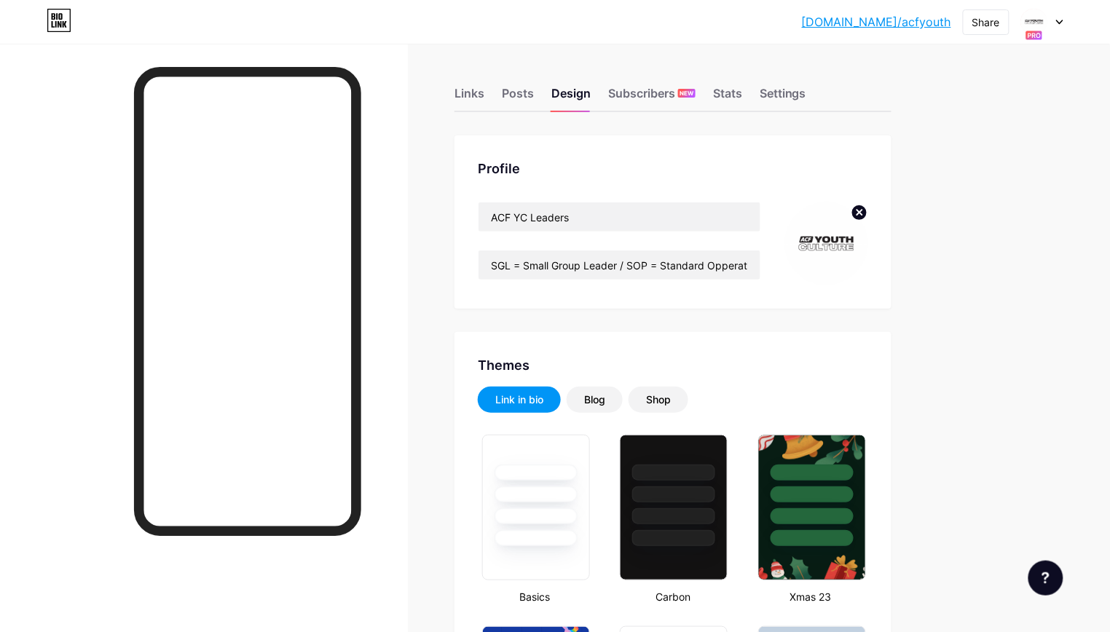
scroll to position [0, 0]
click at [476, 103] on div "Links" at bounding box center [470, 98] width 30 height 26
